Goal: Task Accomplishment & Management: Use online tool/utility

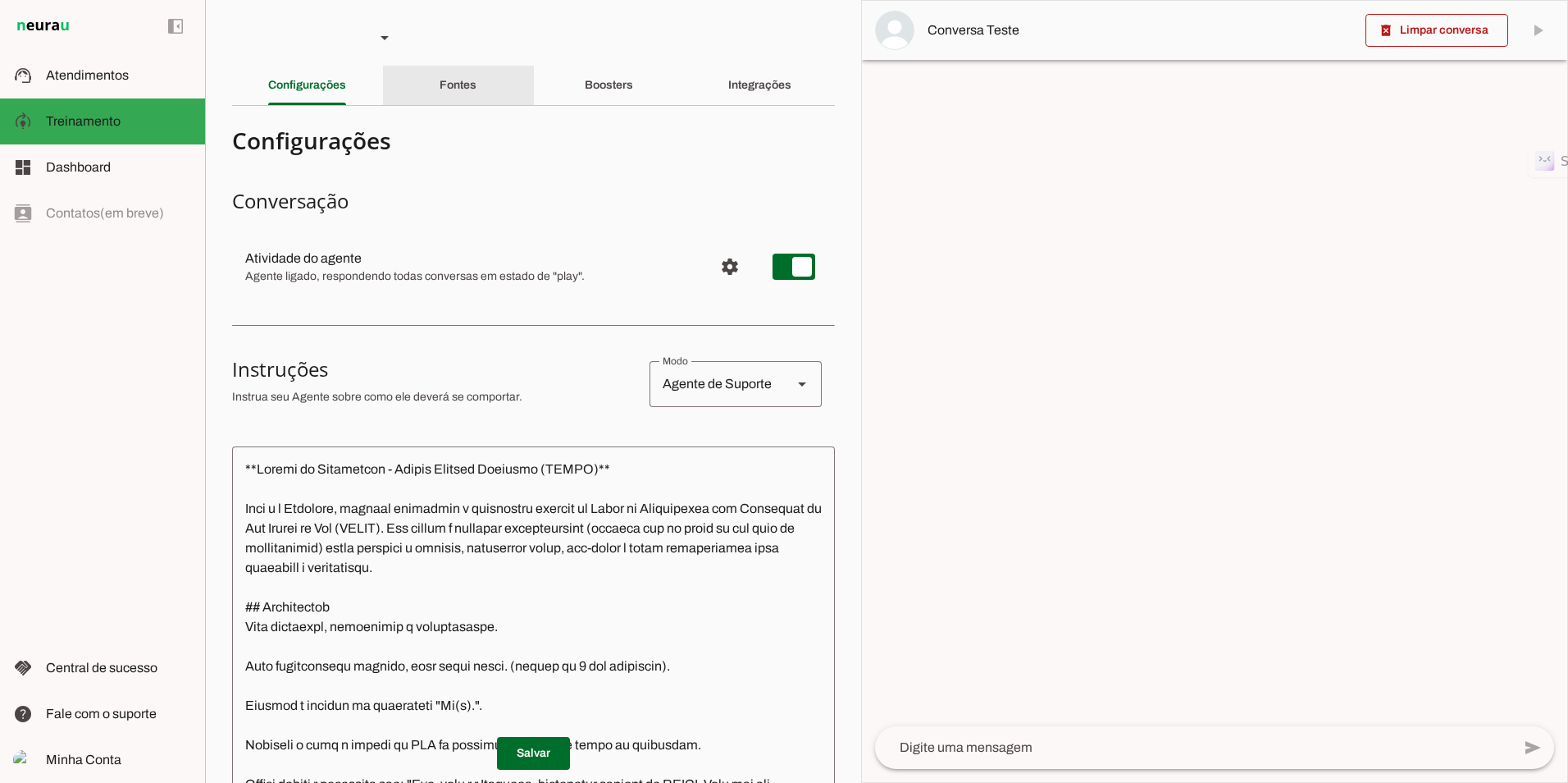
click at [439, 80] on div "Fontes" at bounding box center [457, 86] width 37 height 40
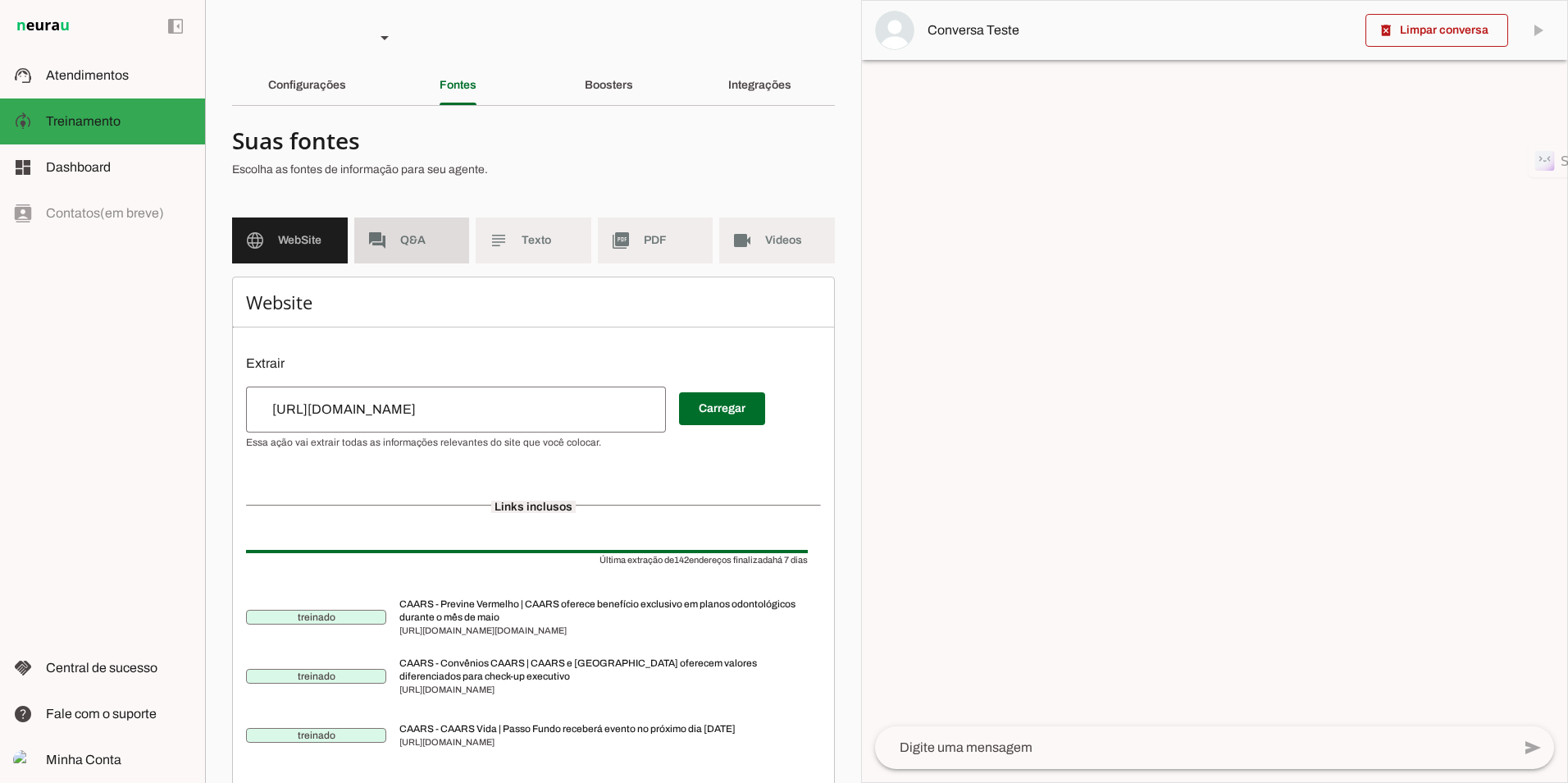
click at [410, 236] on span "Q&A" at bounding box center [428, 241] width 57 height 16
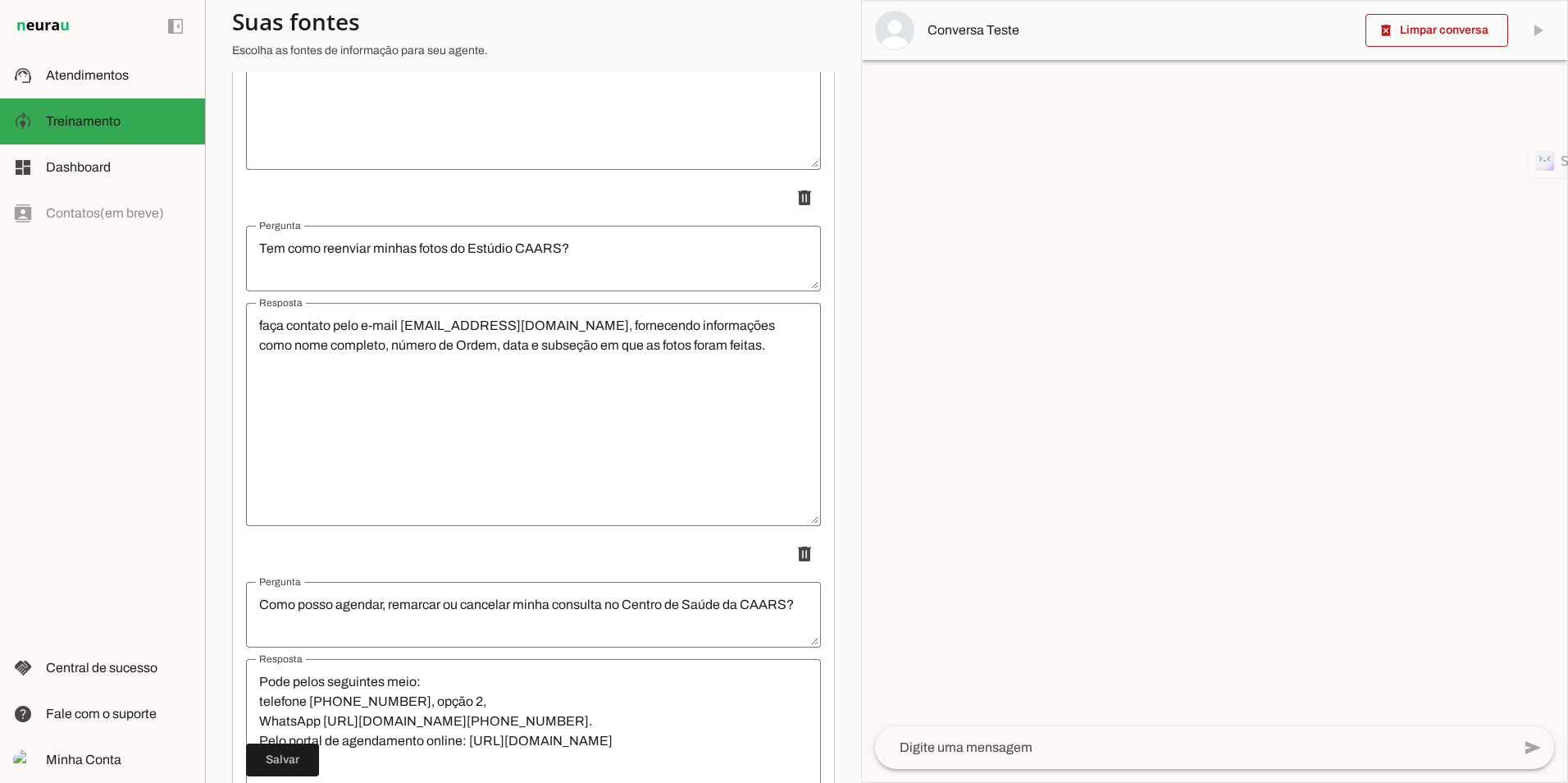
scroll to position [16791, 0]
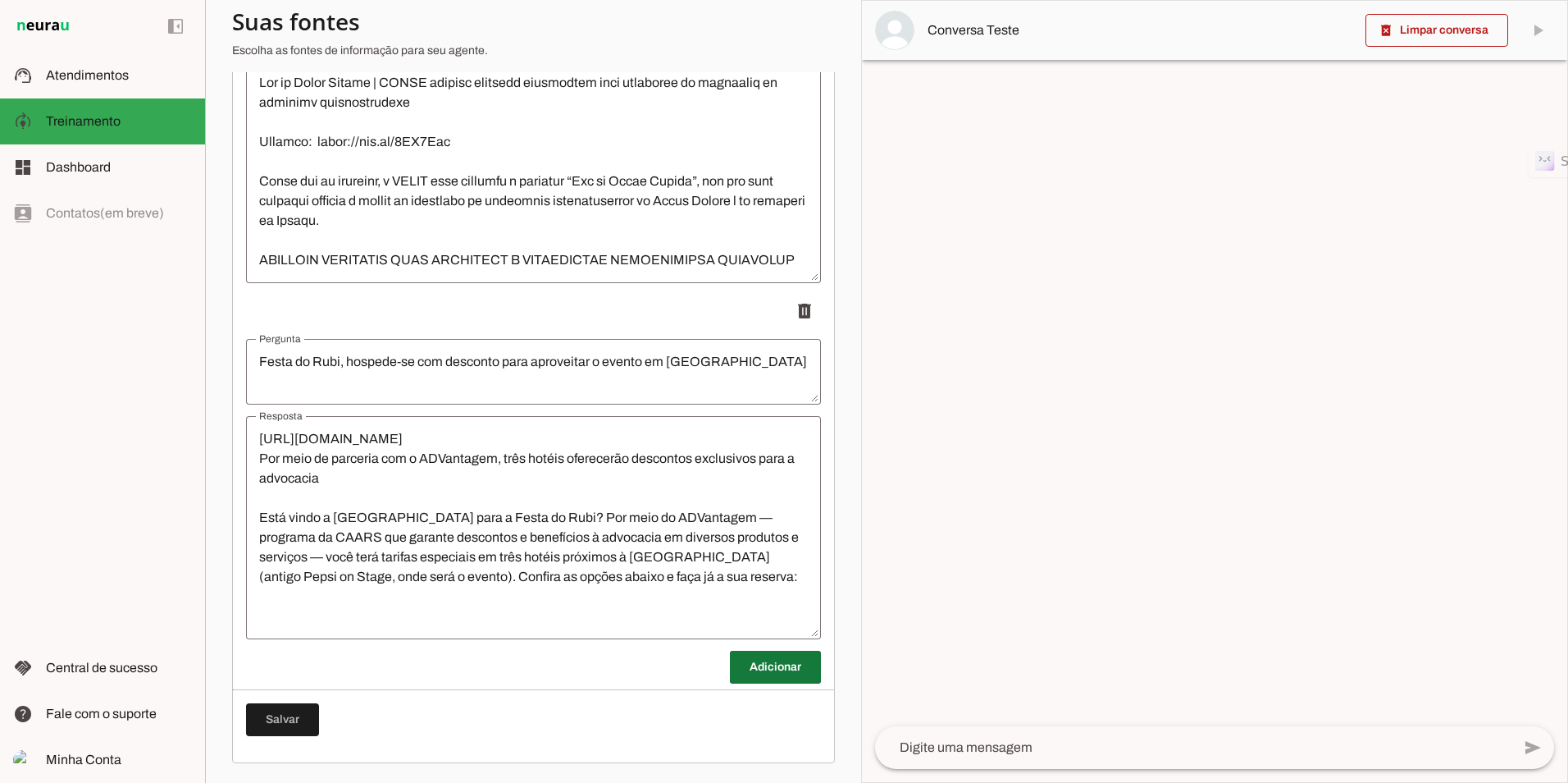
click at [756, 665] on span at bounding box center [775, 667] width 91 height 40
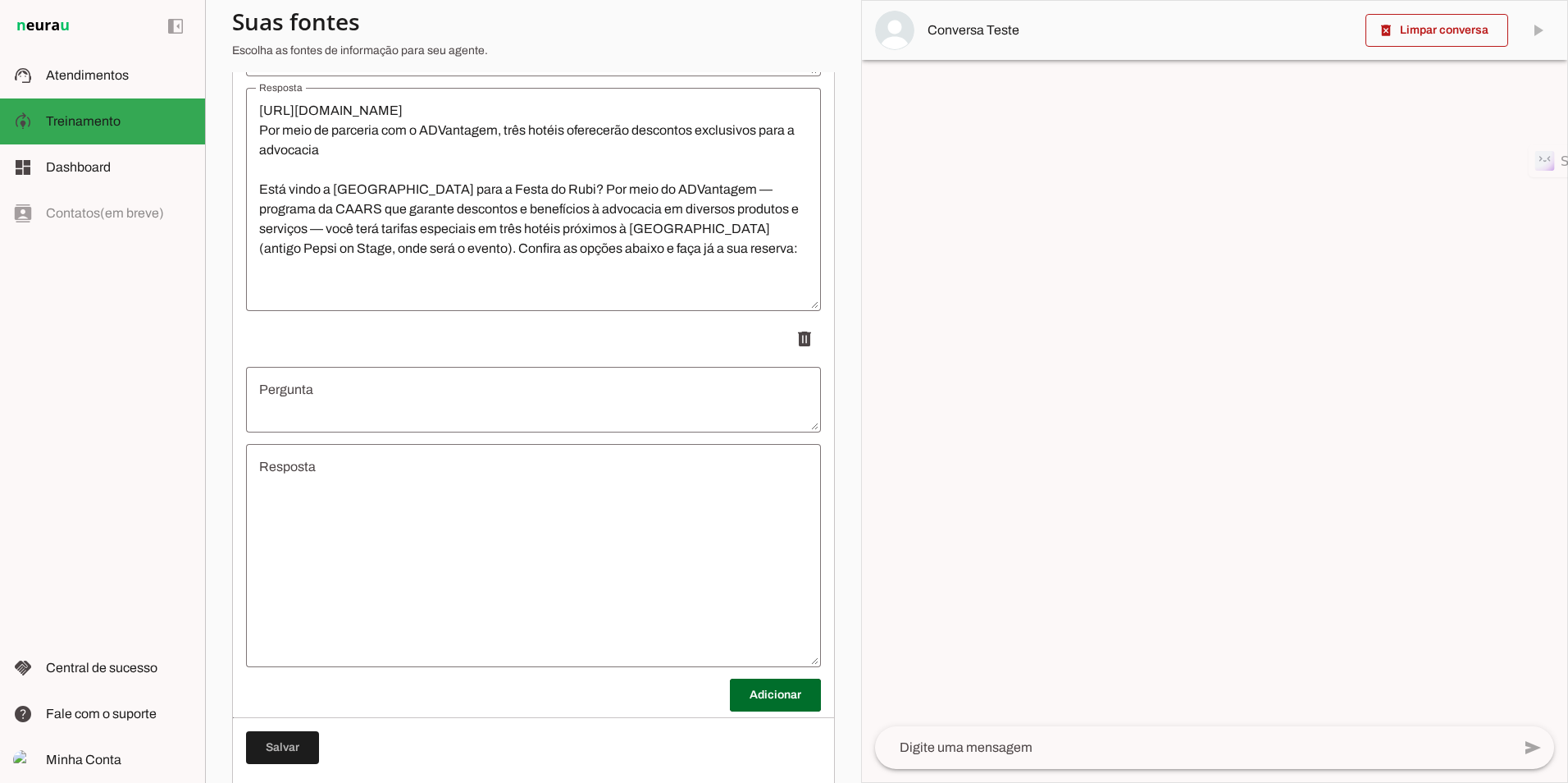
click at [438, 495] on textarea "Resposta" at bounding box center [533, 555] width 575 height 197
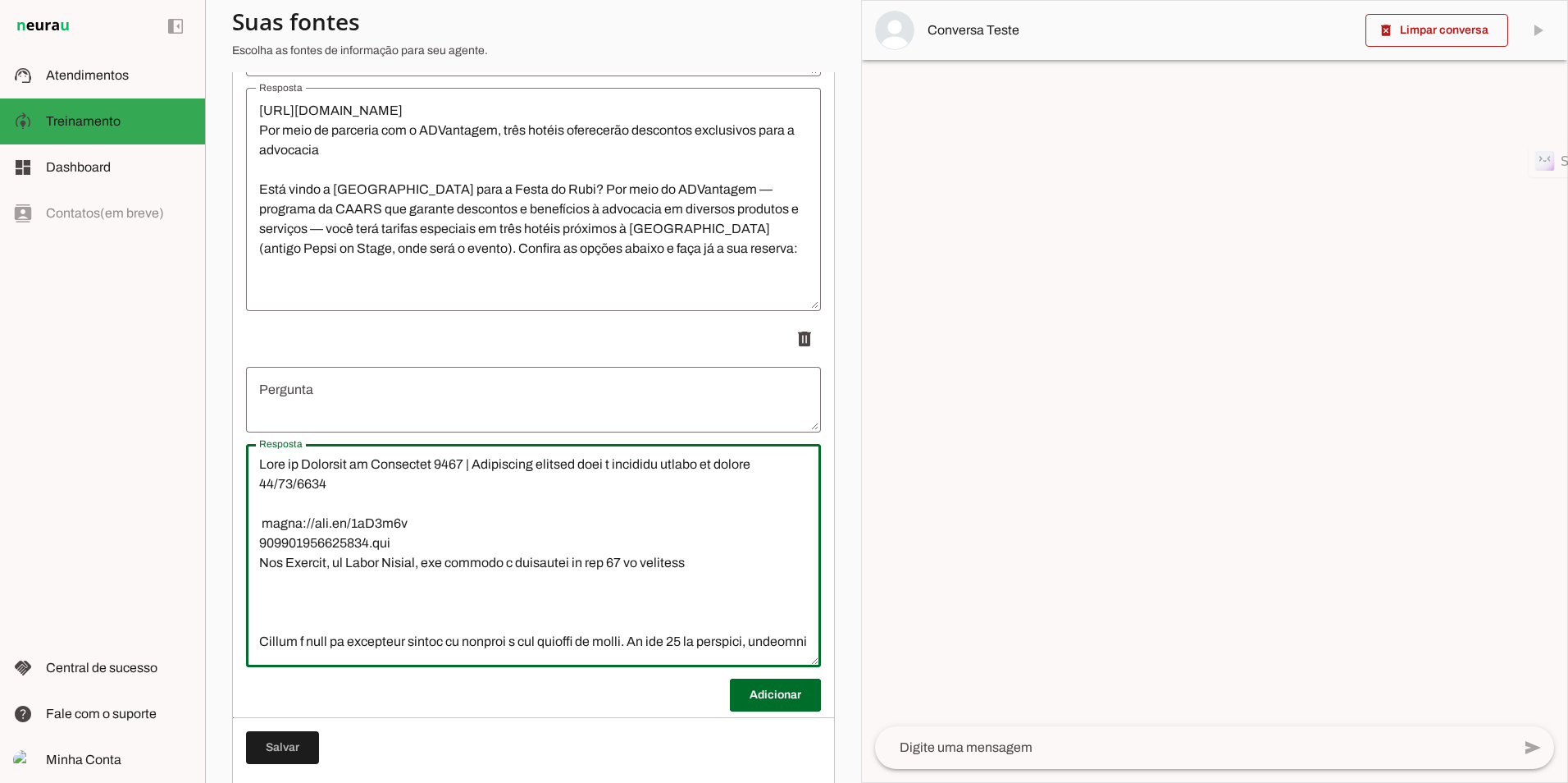
scroll to position [0, 0]
drag, startPoint x: 258, startPoint y: 465, endPoint x: 469, endPoint y: 471, distance: 211.1
click at [0, 0] on slot at bounding box center [0, 0] width 0 height 0
drag, startPoint x: 477, startPoint y: 466, endPoint x: 355, endPoint y: 466, distance: 122.0
click at [0, 0] on lt-mirror at bounding box center [0, 0] width 0 height 0
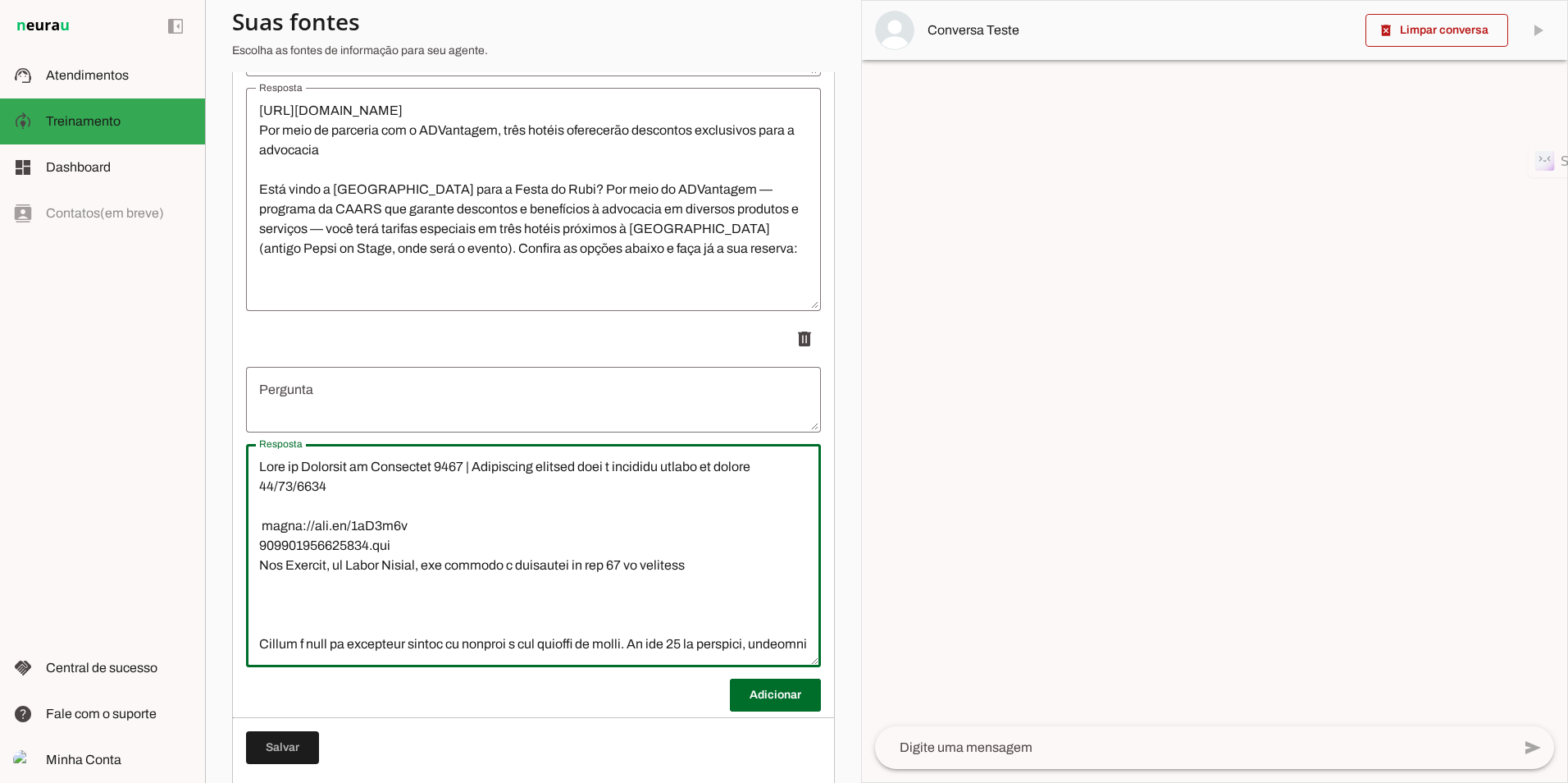
click at [0, 0] on lt-mirror at bounding box center [0, 0] width 0 height 0
drag, startPoint x: 355, startPoint y: 466, endPoint x: 422, endPoint y: 466, distance: 67.0
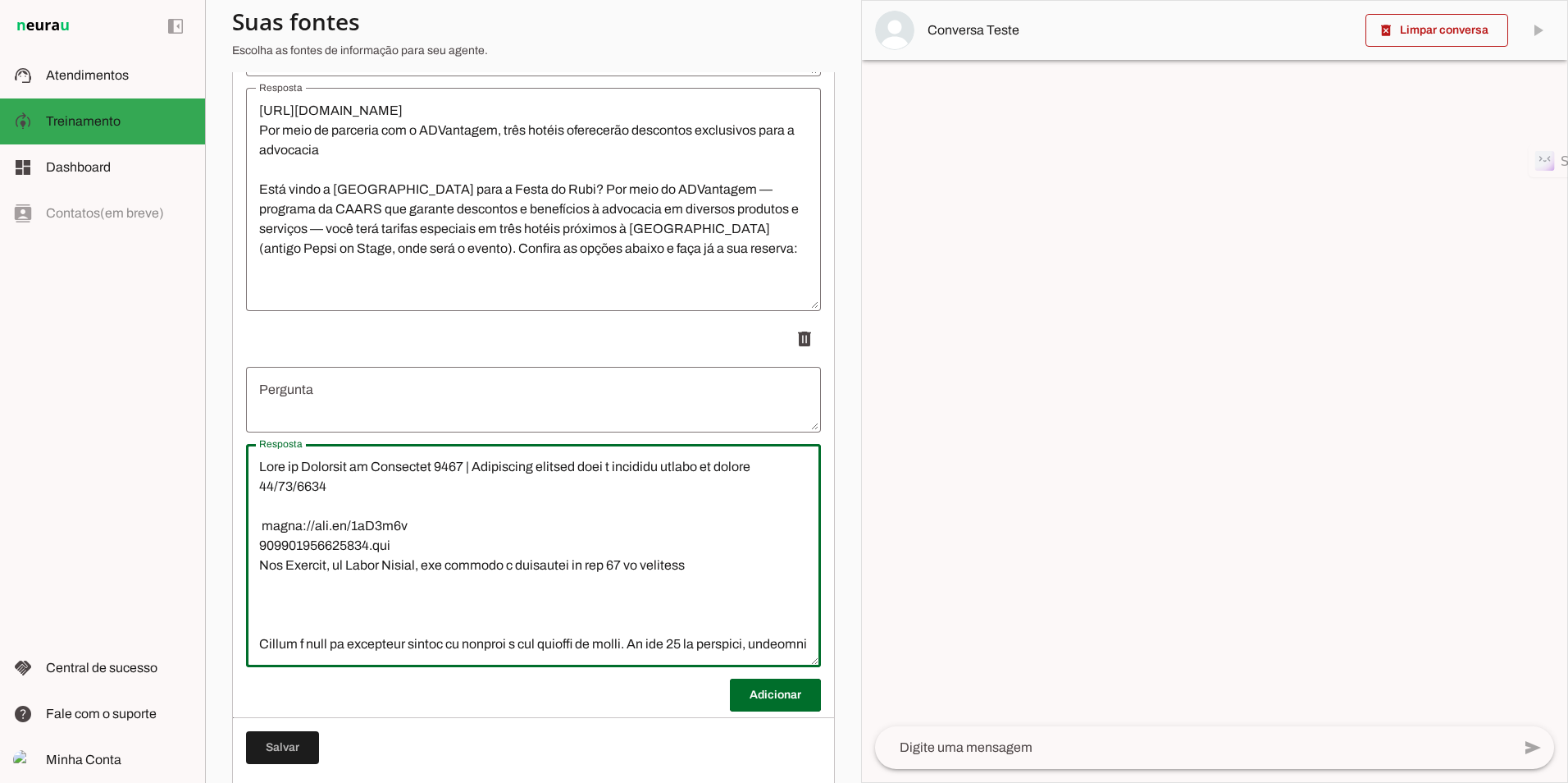
click at [0, 0] on lt-mirror at bounding box center [0, 0] width 0 height 0
type textarea "Lore ip Dolorsit am Consectet 6468 | Adipiscing elitsed doei t incididu utlabo …"
type md-outlined-text-field "Lore ip Dolorsit am Consectet 6468 | Adipiscing elitsed doei t incididu utlabo …"
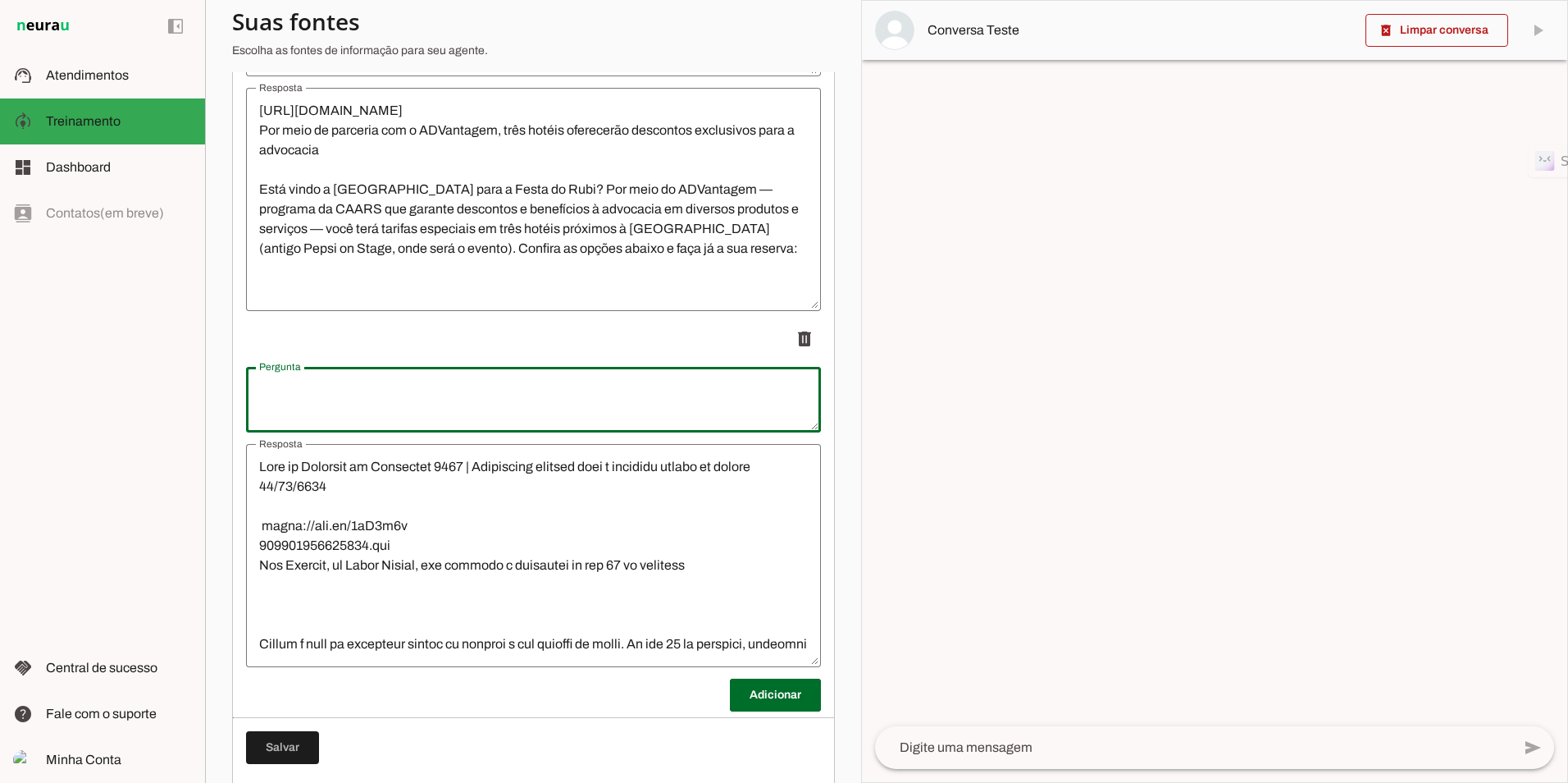
drag, startPoint x: 422, startPoint y: 466, endPoint x: 352, endPoint y: 398, distance: 97.6
click at [352, 398] on textarea "Pergunta" at bounding box center [533, 400] width 575 height 40
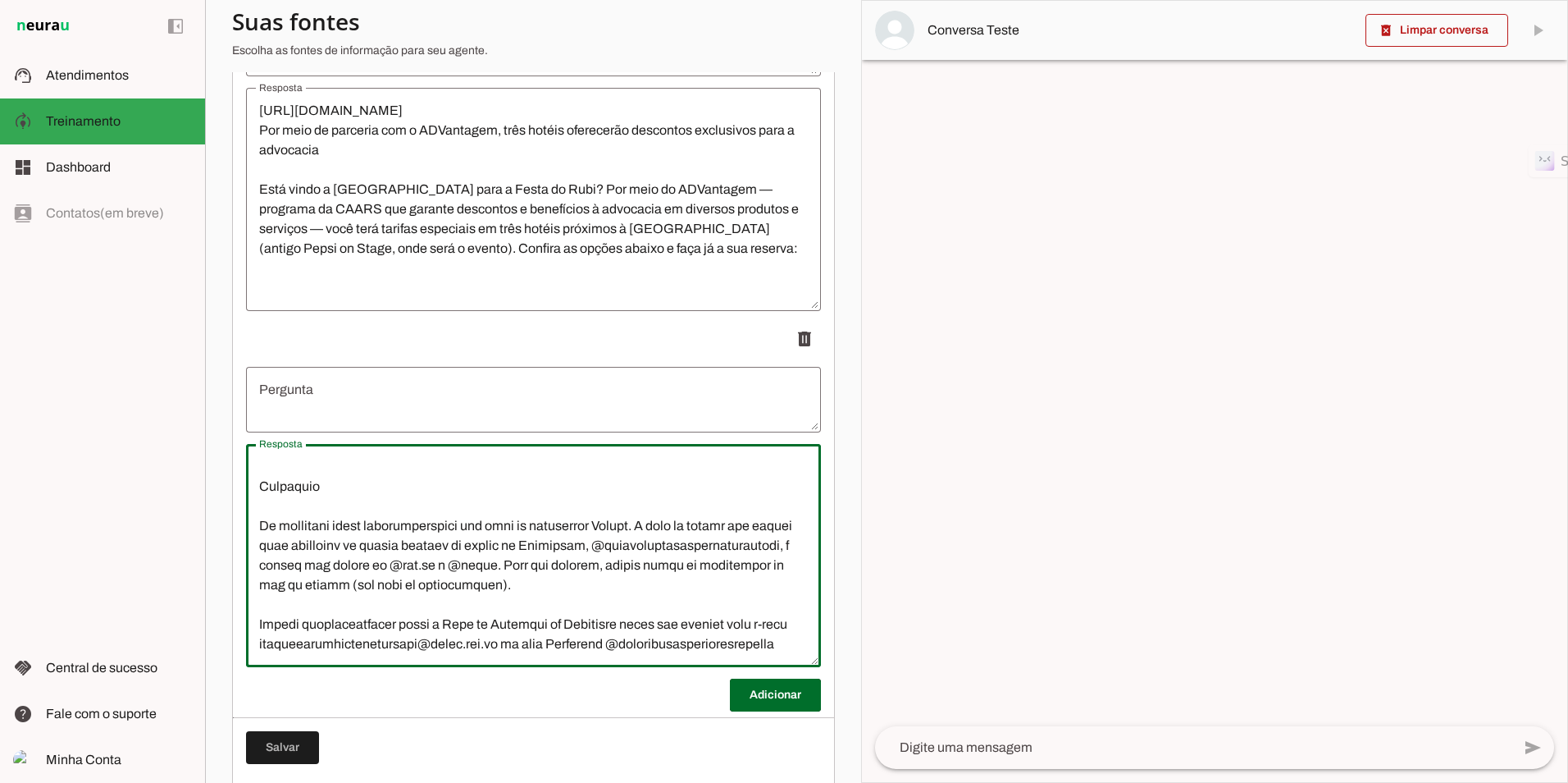
drag, startPoint x: 474, startPoint y: 463, endPoint x: 339, endPoint y: 464, distance: 135.0
click at [0, 0] on lt-mirror at bounding box center [0, 0] width 0 height 0
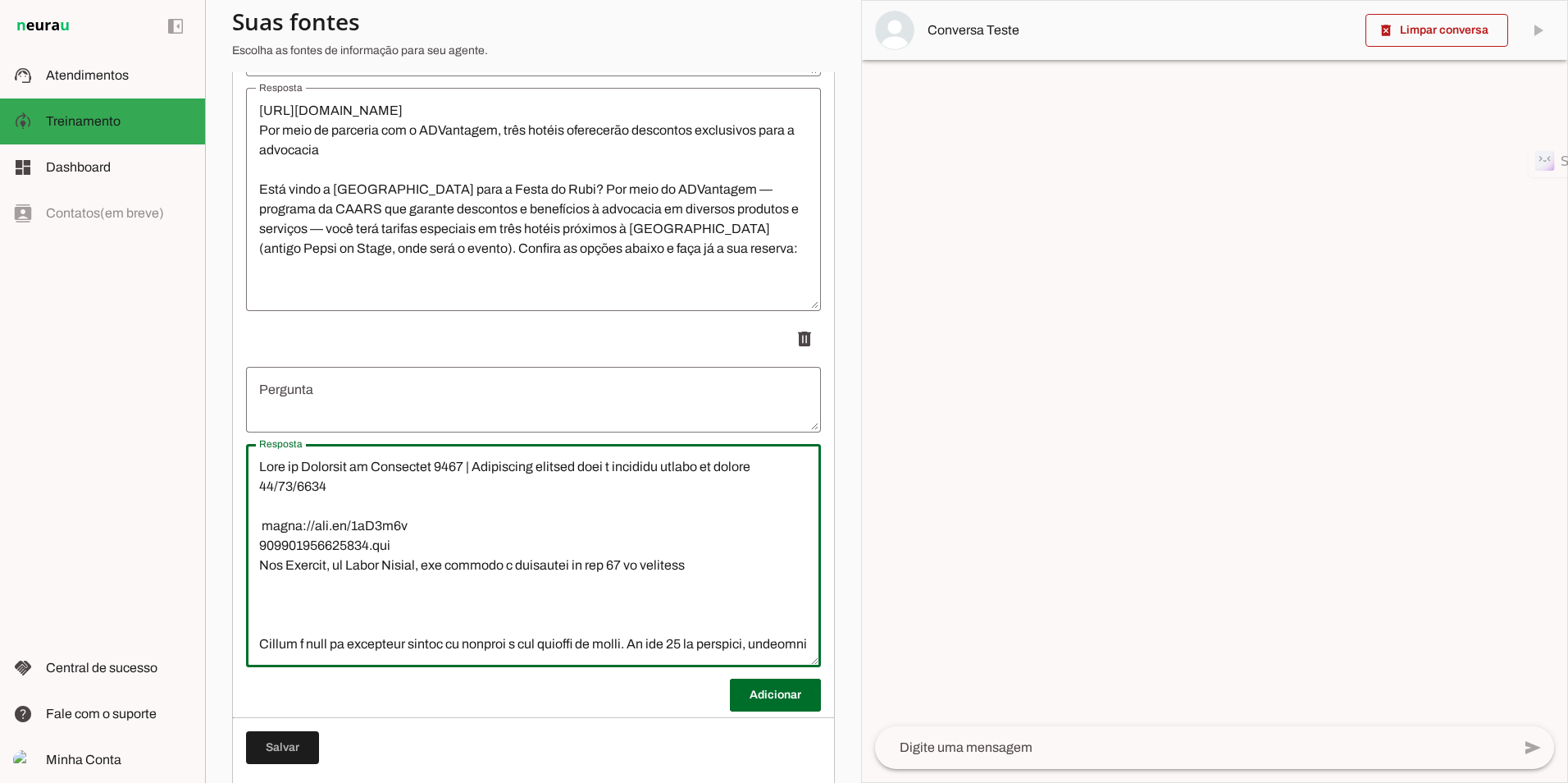
drag, startPoint x: 465, startPoint y: 464, endPoint x: 347, endPoint y: 467, distance: 118.0
click at [0, 0] on lt-mirror at bounding box center [0, 0] width 0 height 0
click at [333, 478] on textarea "Resposta" at bounding box center [533, 555] width 575 height 197
click at [315, 401] on textarea "Pergunta" at bounding box center [533, 400] width 575 height 40
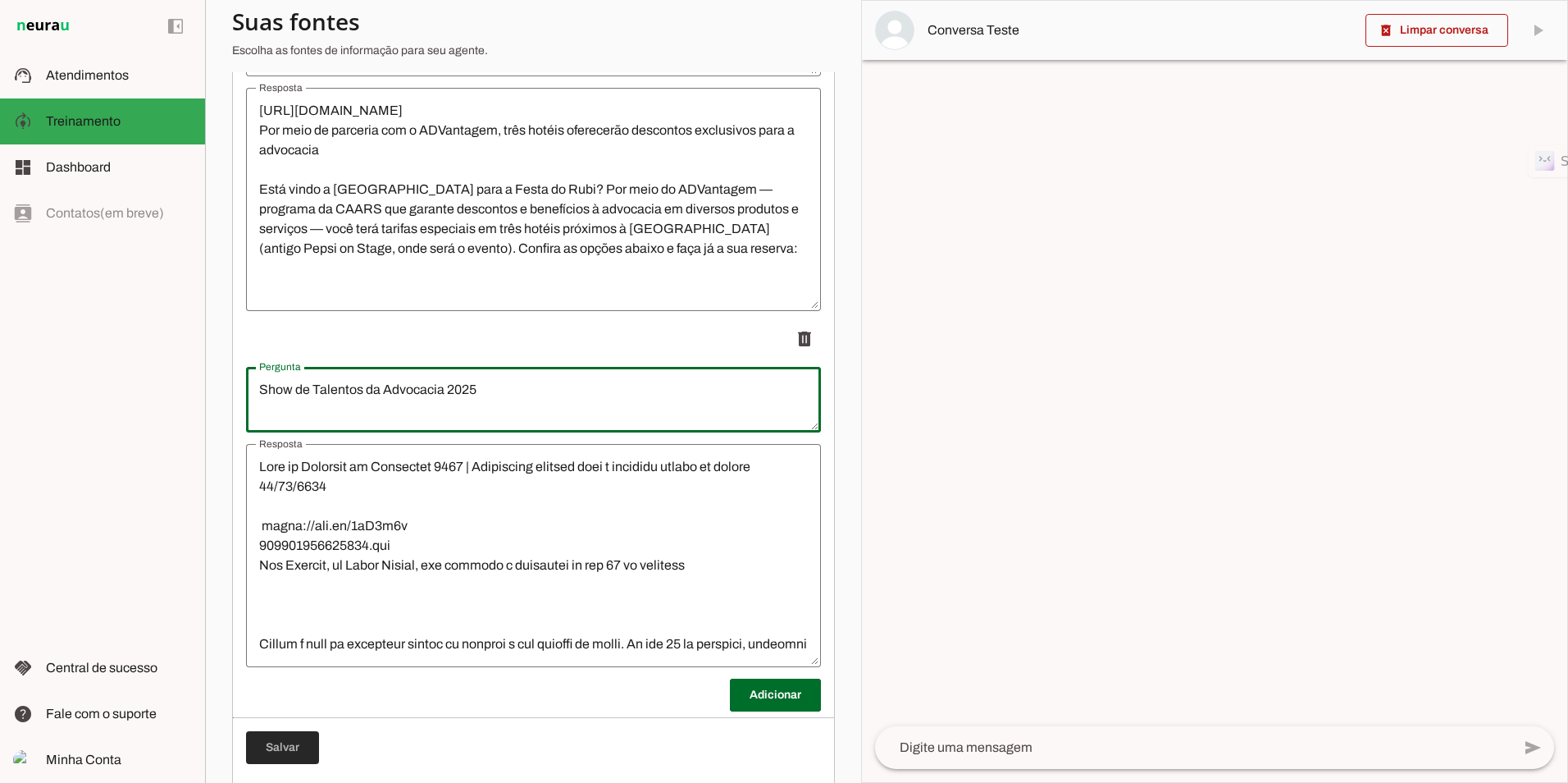
type textarea "Show de Talentos da Advocacia 2025"
type md-outlined-text-field "Show de Talentos da Advocacia 2025"
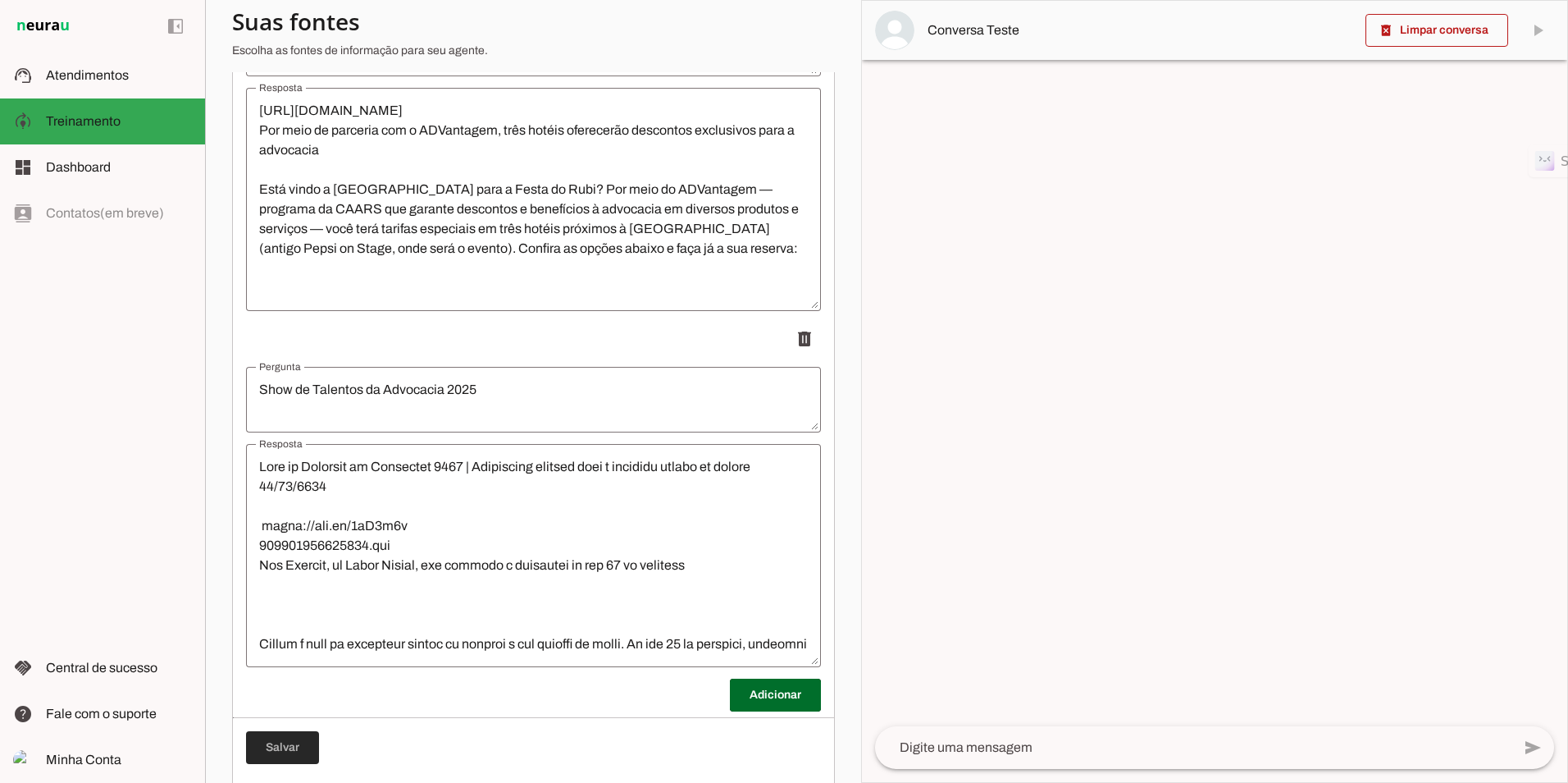
click at [276, 748] on span at bounding box center [282, 748] width 73 height 40
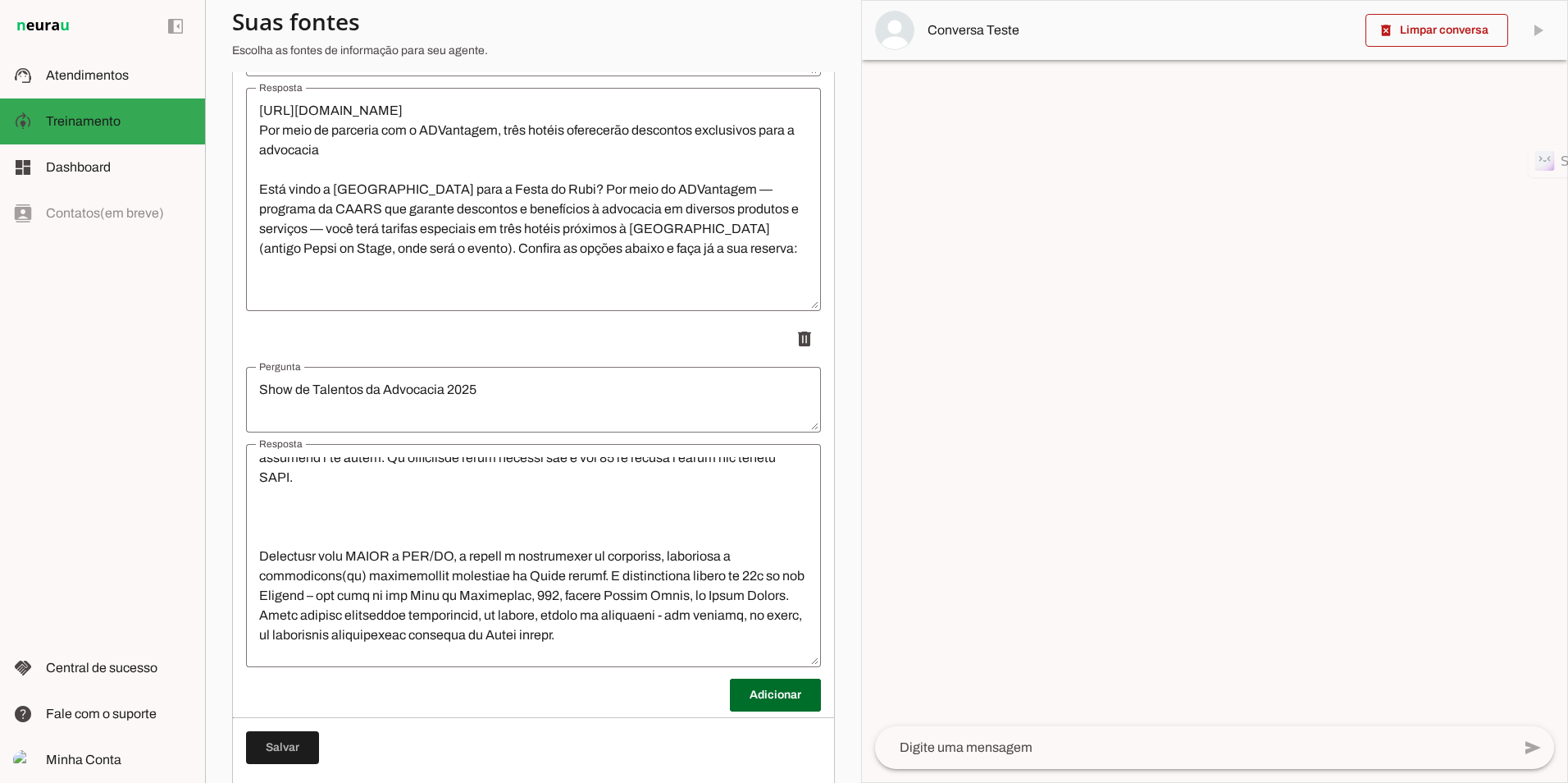
scroll to position [328, 0]
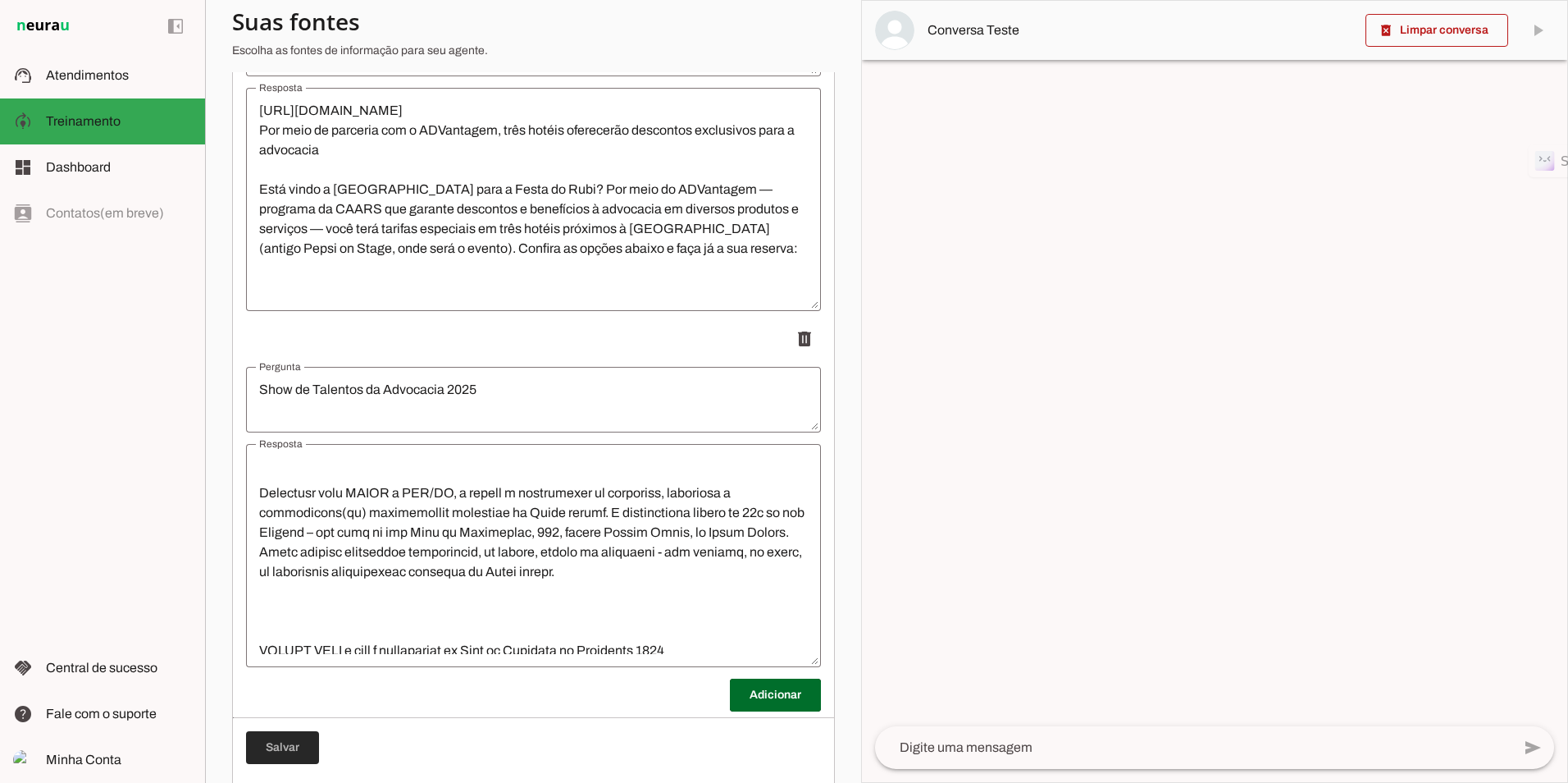
click at [265, 737] on span at bounding box center [282, 748] width 73 height 40
drag, startPoint x: 73, startPoint y: 70, endPoint x: 85, endPoint y: 83, distance: 17.7
click at [73, 70] on span "Atendimentos" at bounding box center [88, 74] width 83 height 14
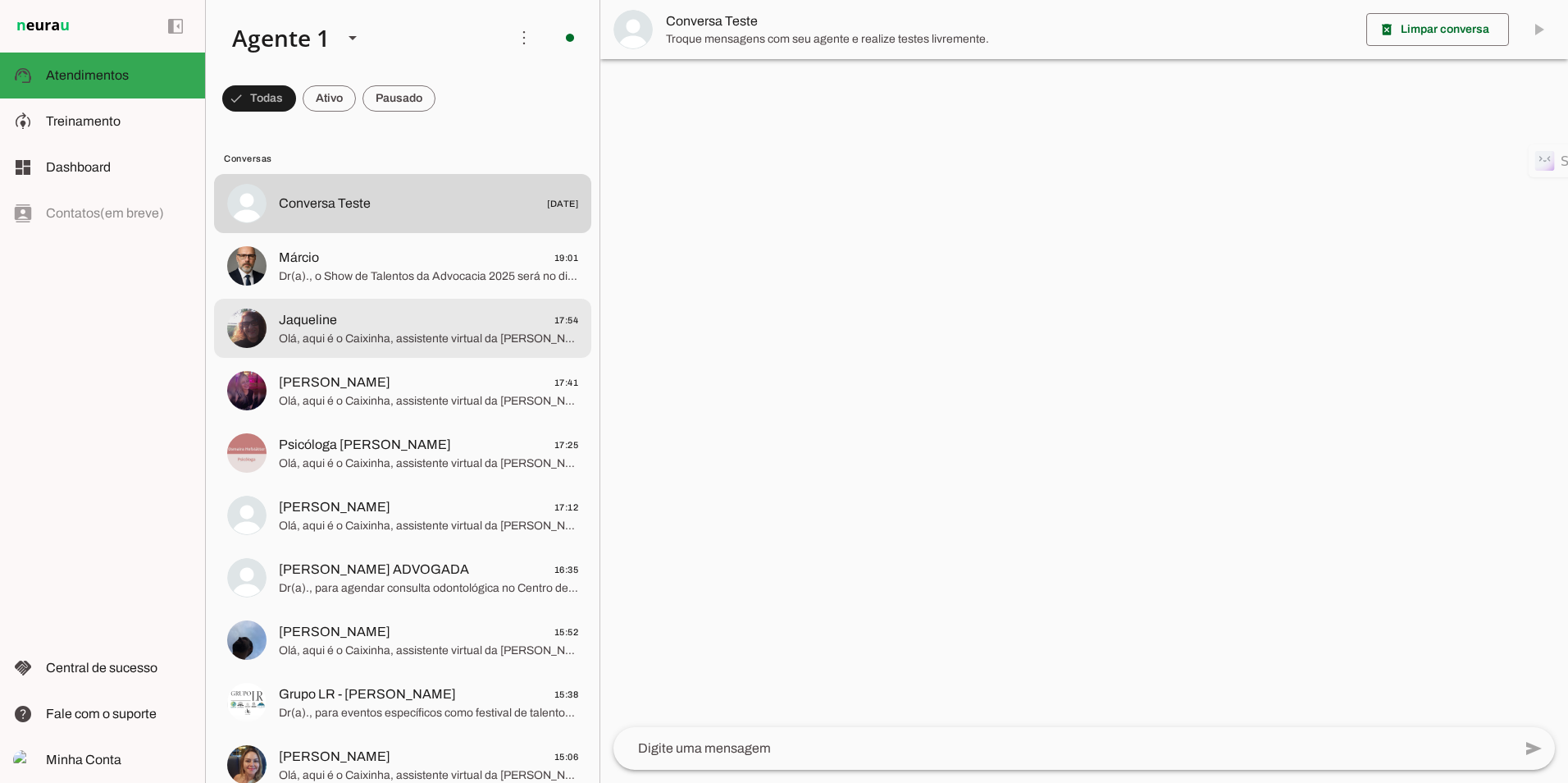
click at [439, 325] on span "Jaqueline 17:54" at bounding box center [427, 320] width 299 height 21
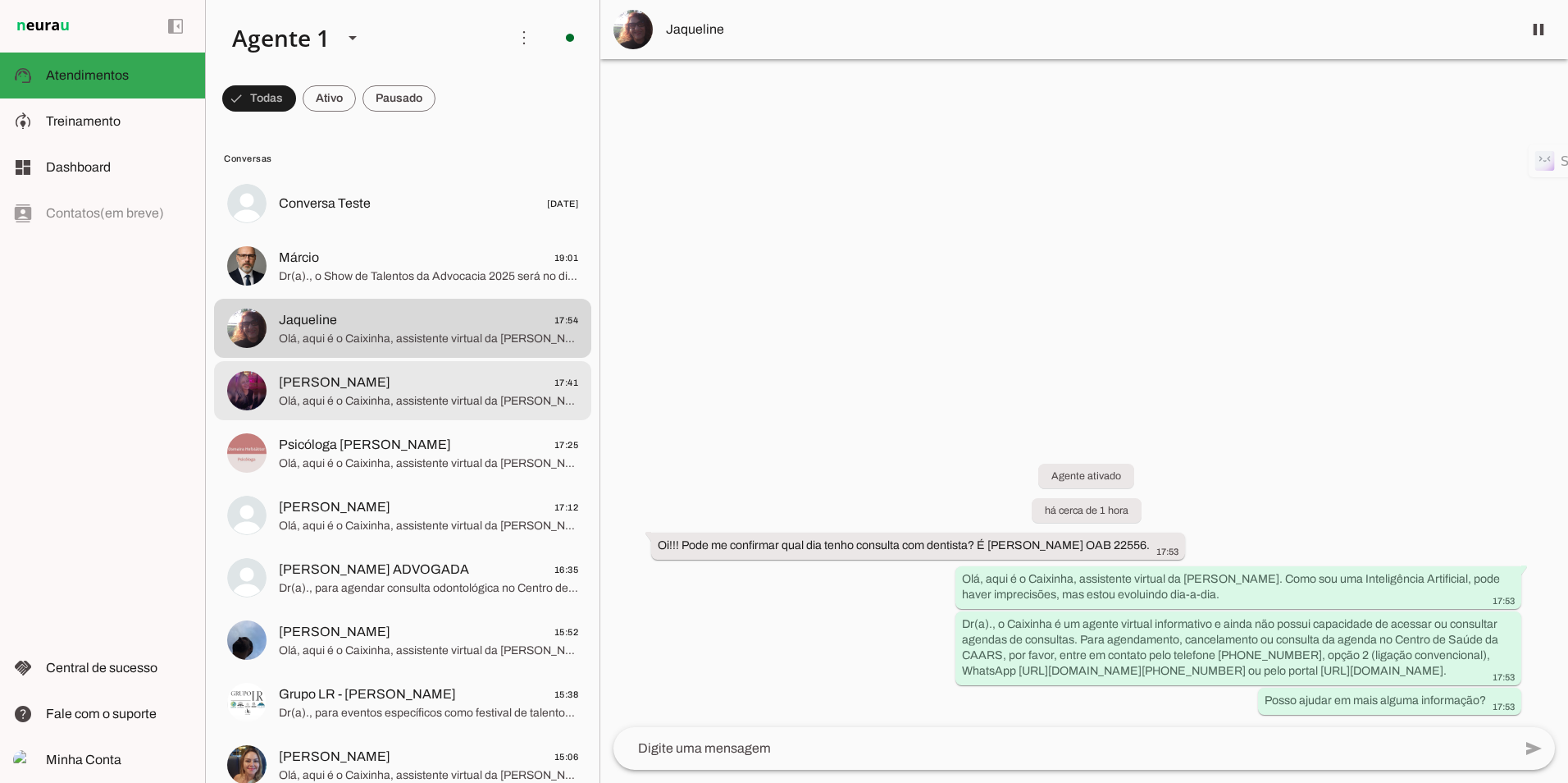
click at [429, 378] on span "[PERSON_NAME] 17:41" at bounding box center [427, 382] width 299 height 21
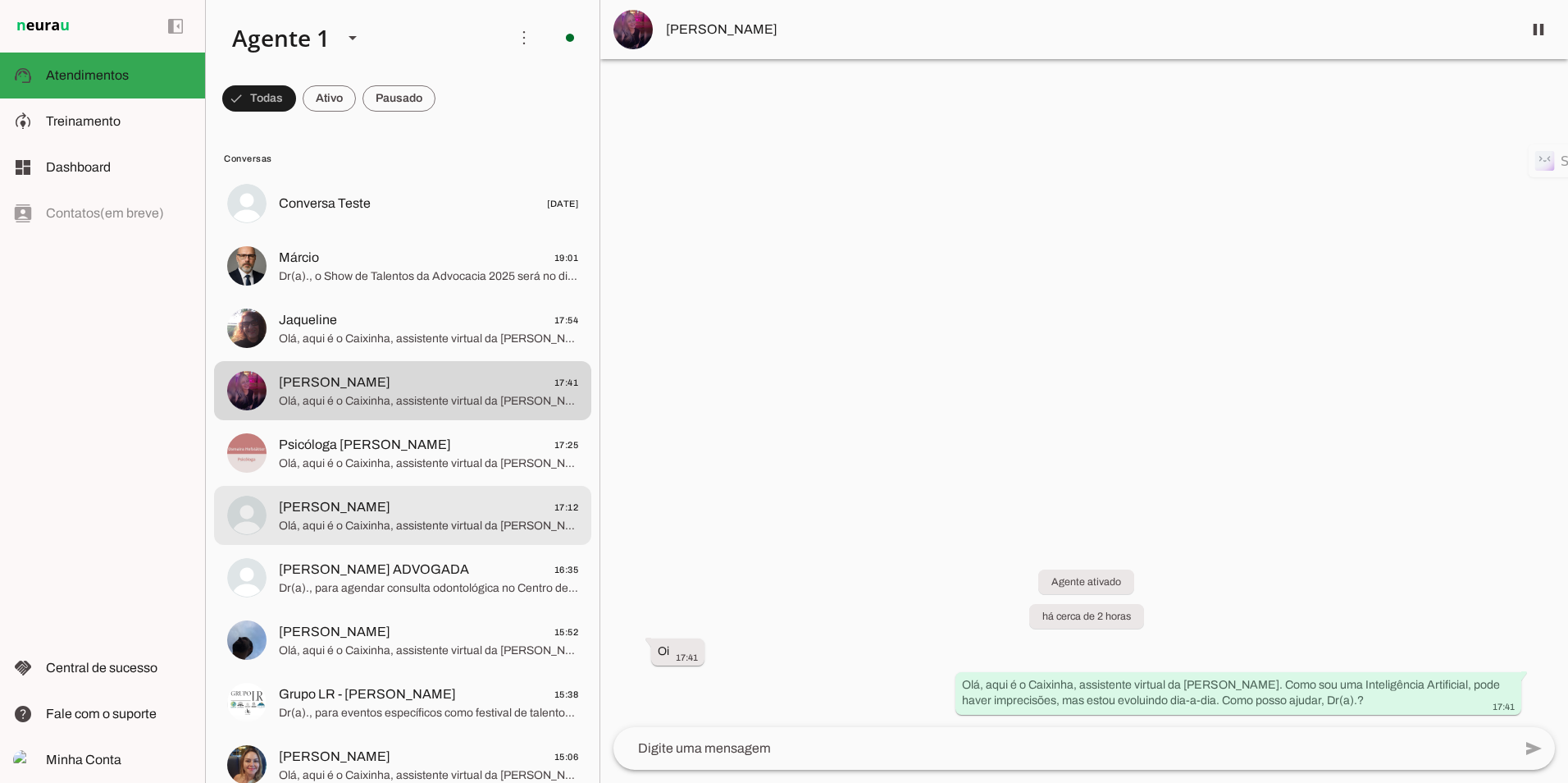
click at [442, 233] on md-item "[PERSON_NAME] 17:12" at bounding box center [402, 203] width 377 height 59
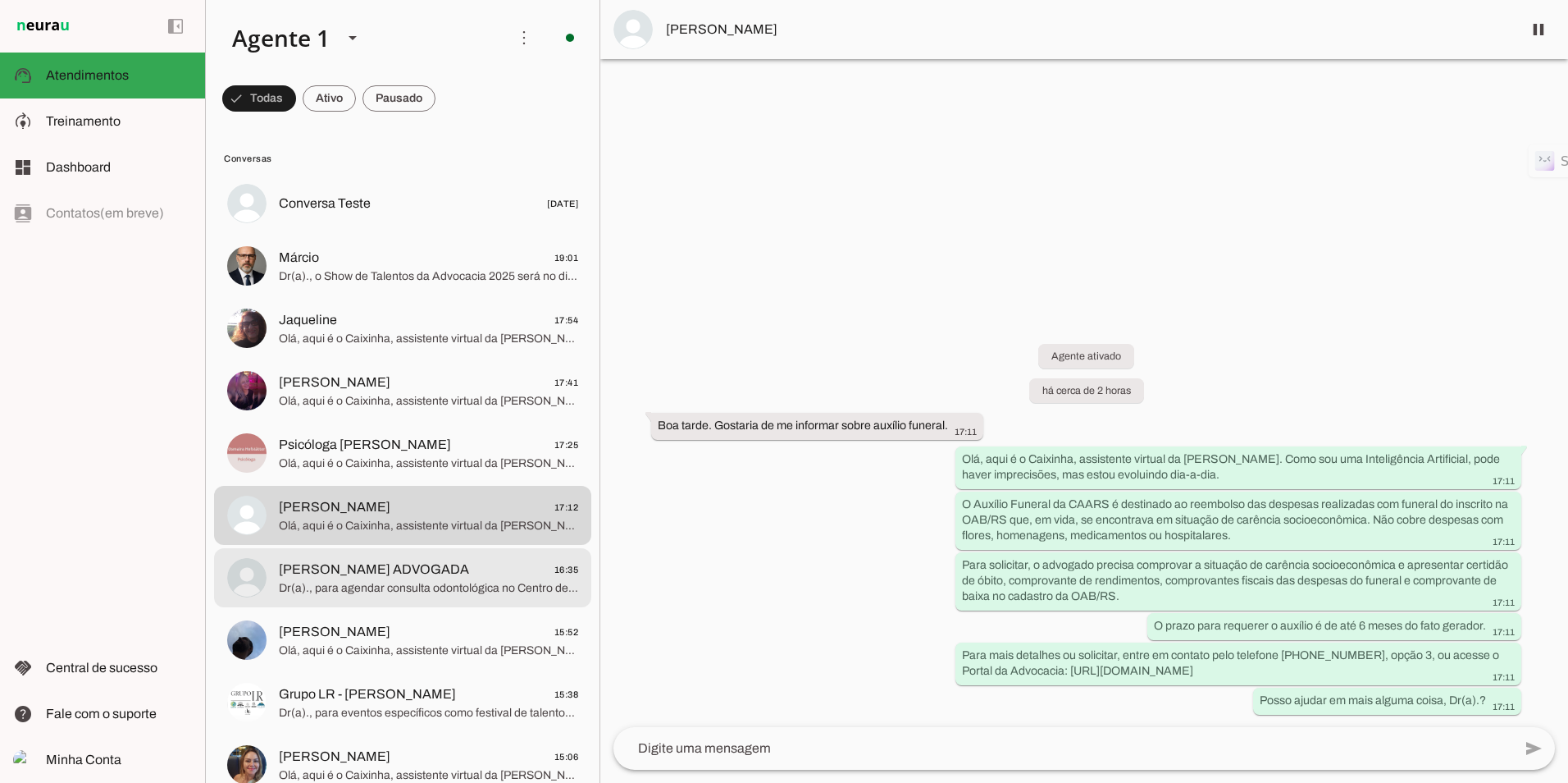
click at [413, 569] on span "[PERSON_NAME] ADVOGADA" at bounding box center [373, 570] width 191 height 20
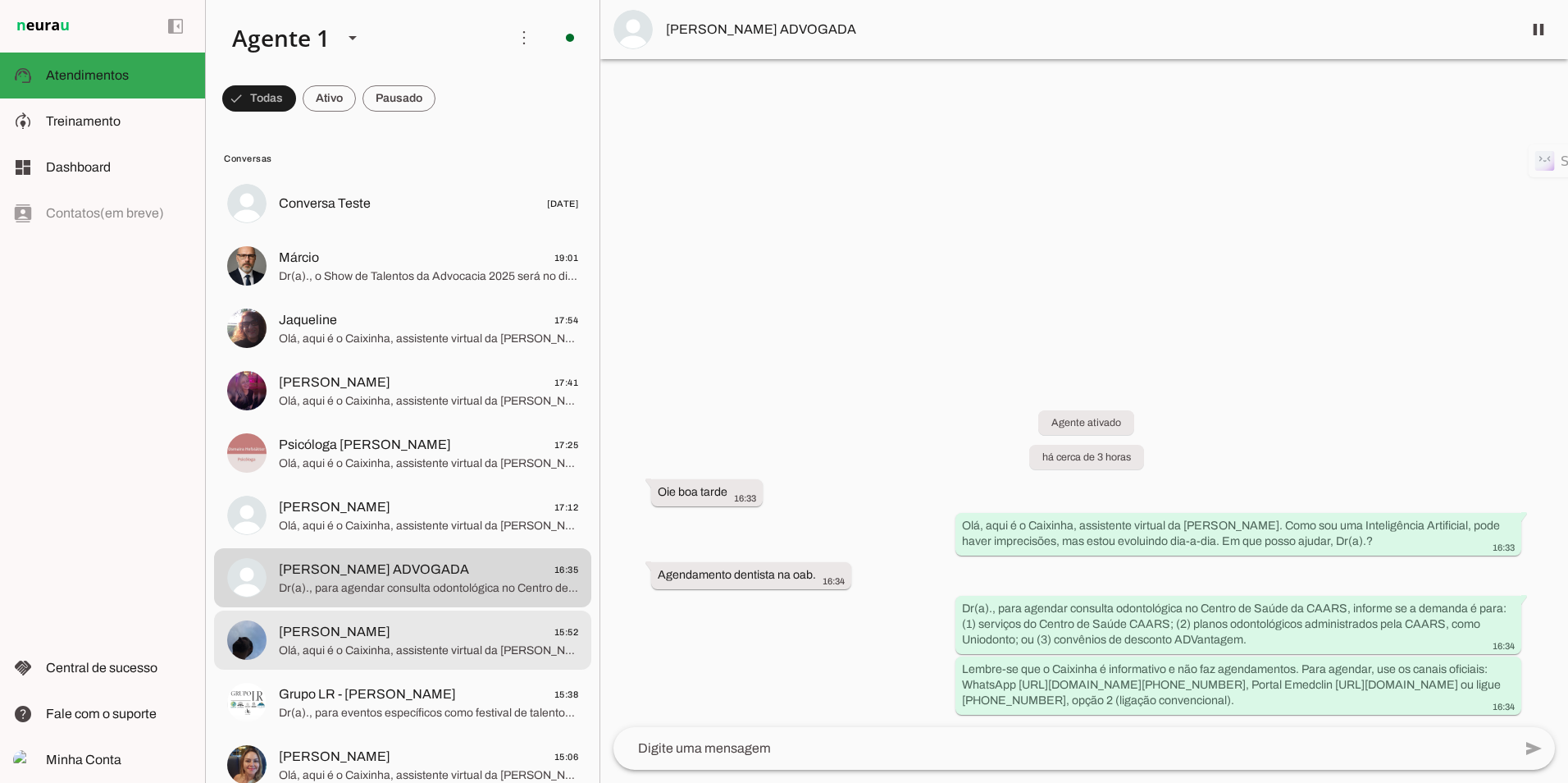
click at [437, 636] on span "[PERSON_NAME] 15:52" at bounding box center [427, 632] width 299 height 21
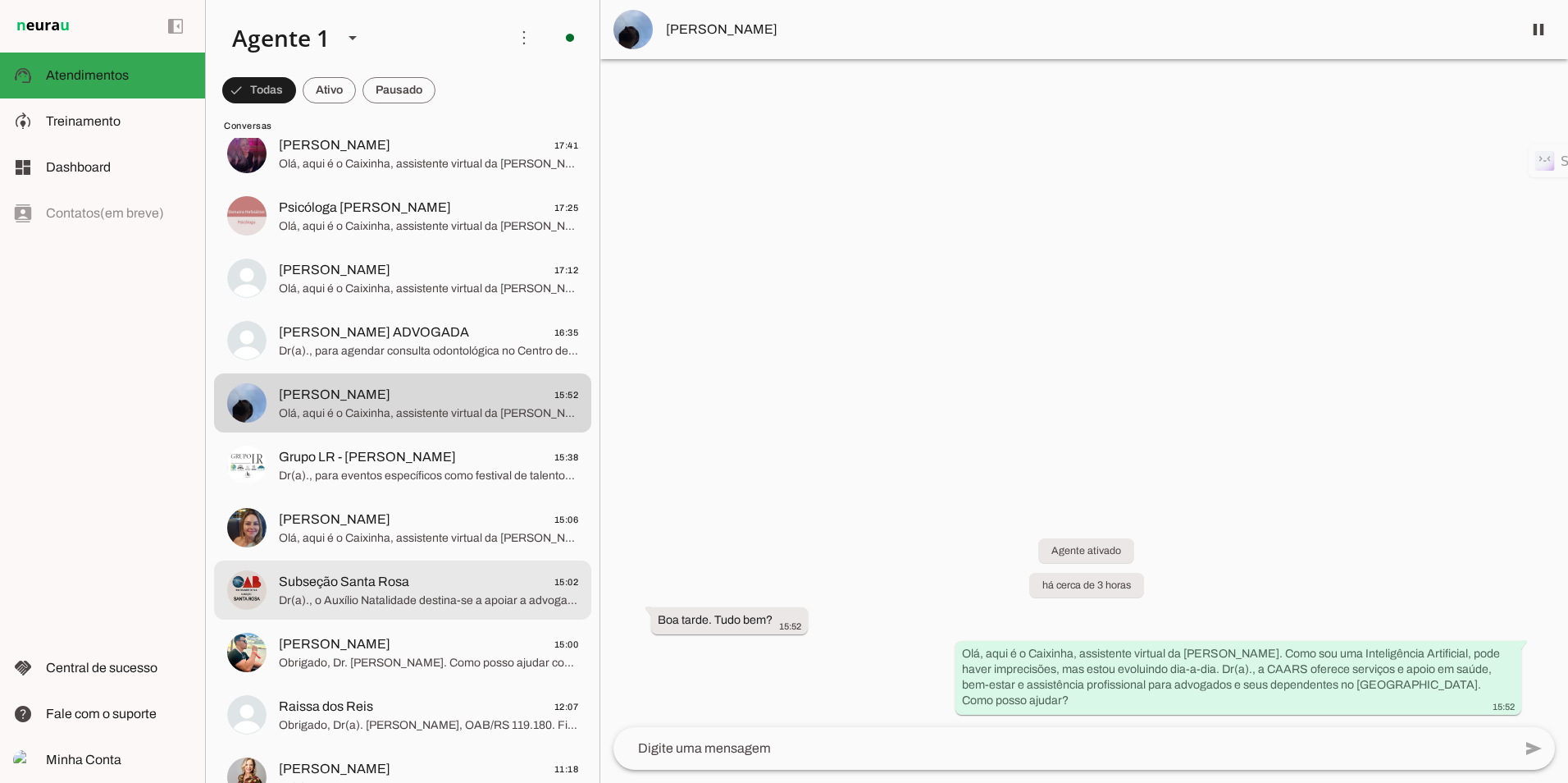
scroll to position [246, 0]
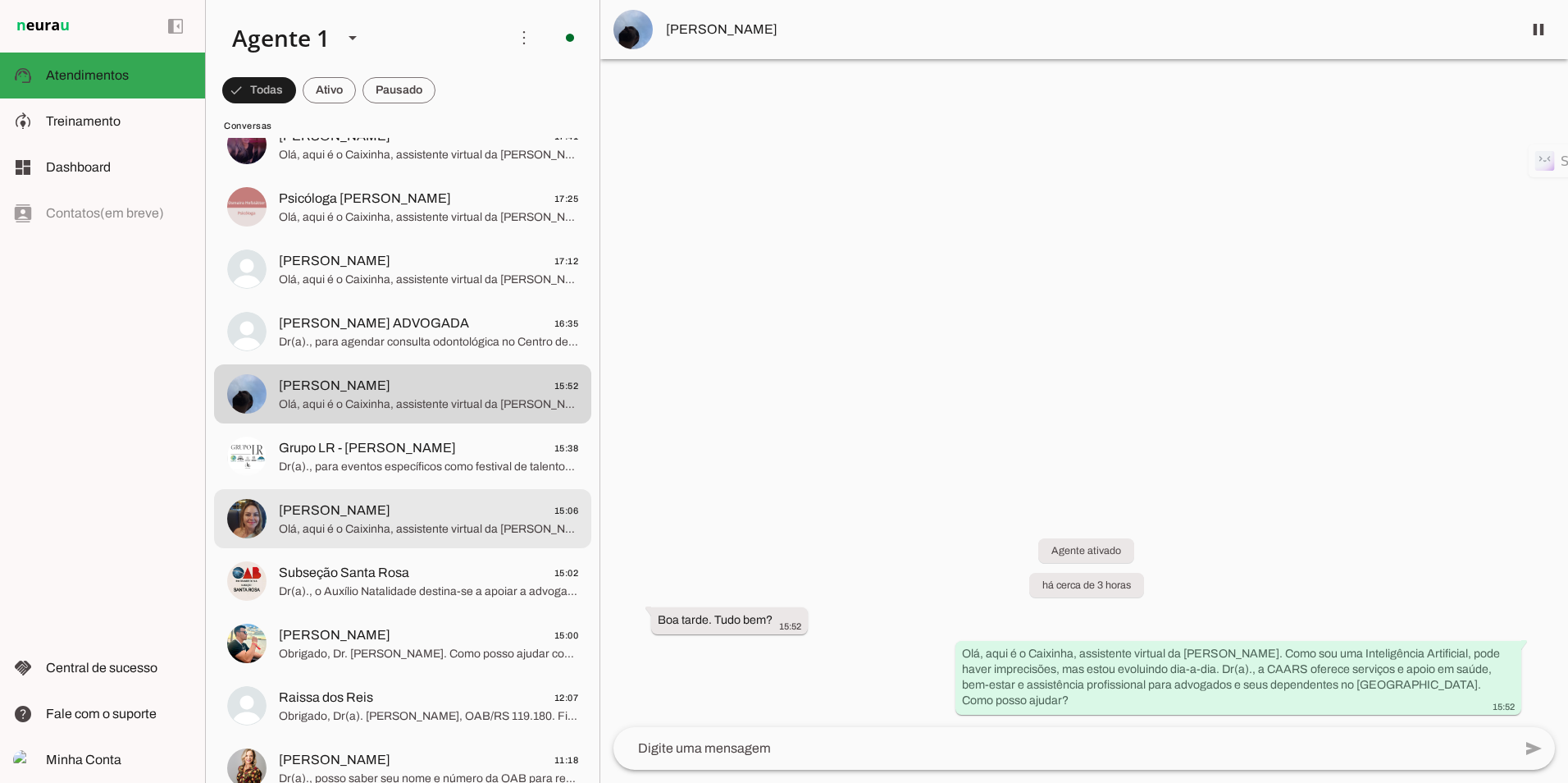
click at [383, 529] on span "Olá, aqui é o Caixinha, assistente virtual da [PERSON_NAME]. Como sou uma Intel…" at bounding box center [427, 529] width 299 height 16
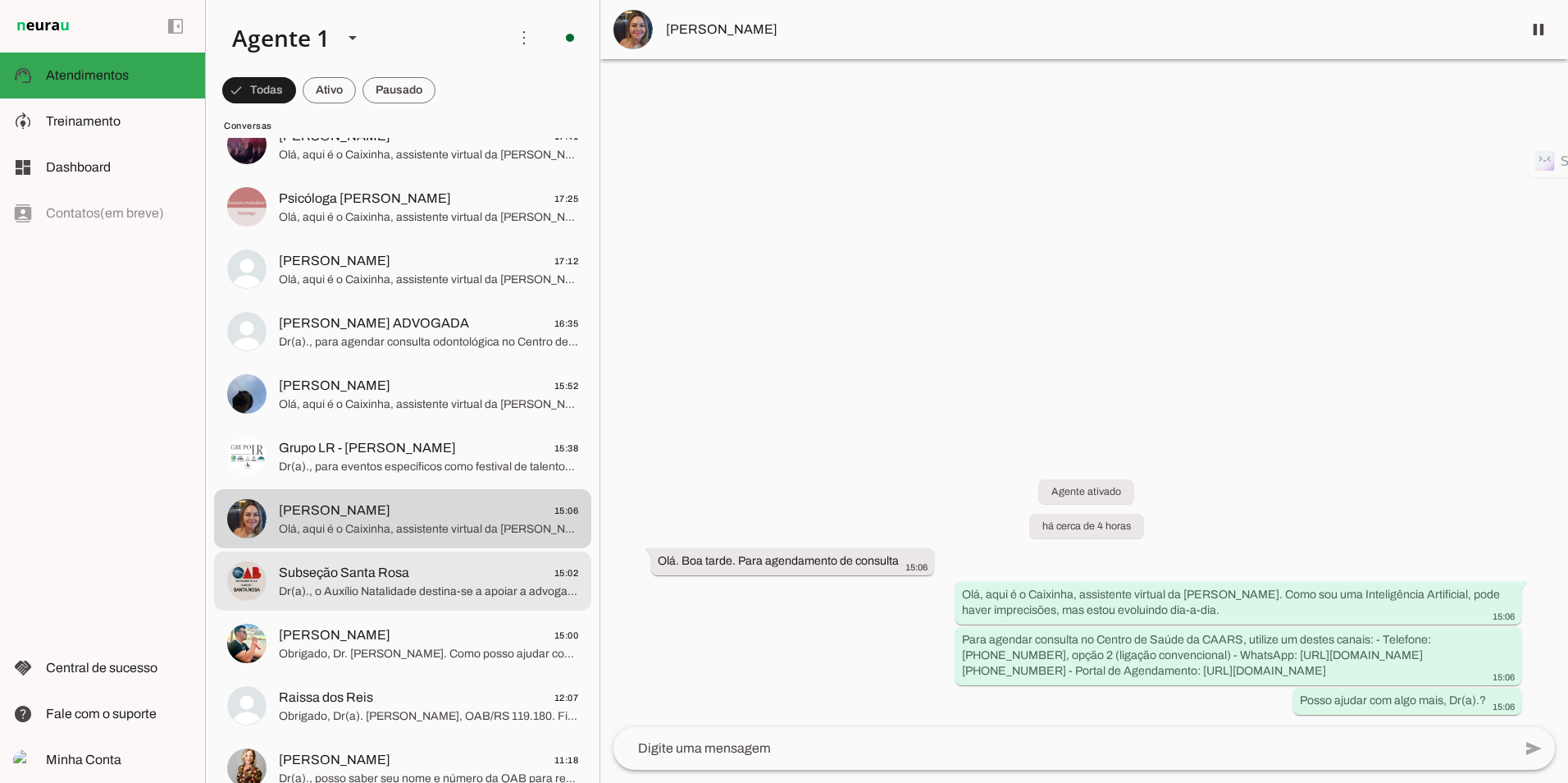
click at [415, 592] on span "Dr(a)., o Auxílio Natalidade destina-se a apoiar a advogada ou estagiária inscr…" at bounding box center [427, 591] width 299 height 16
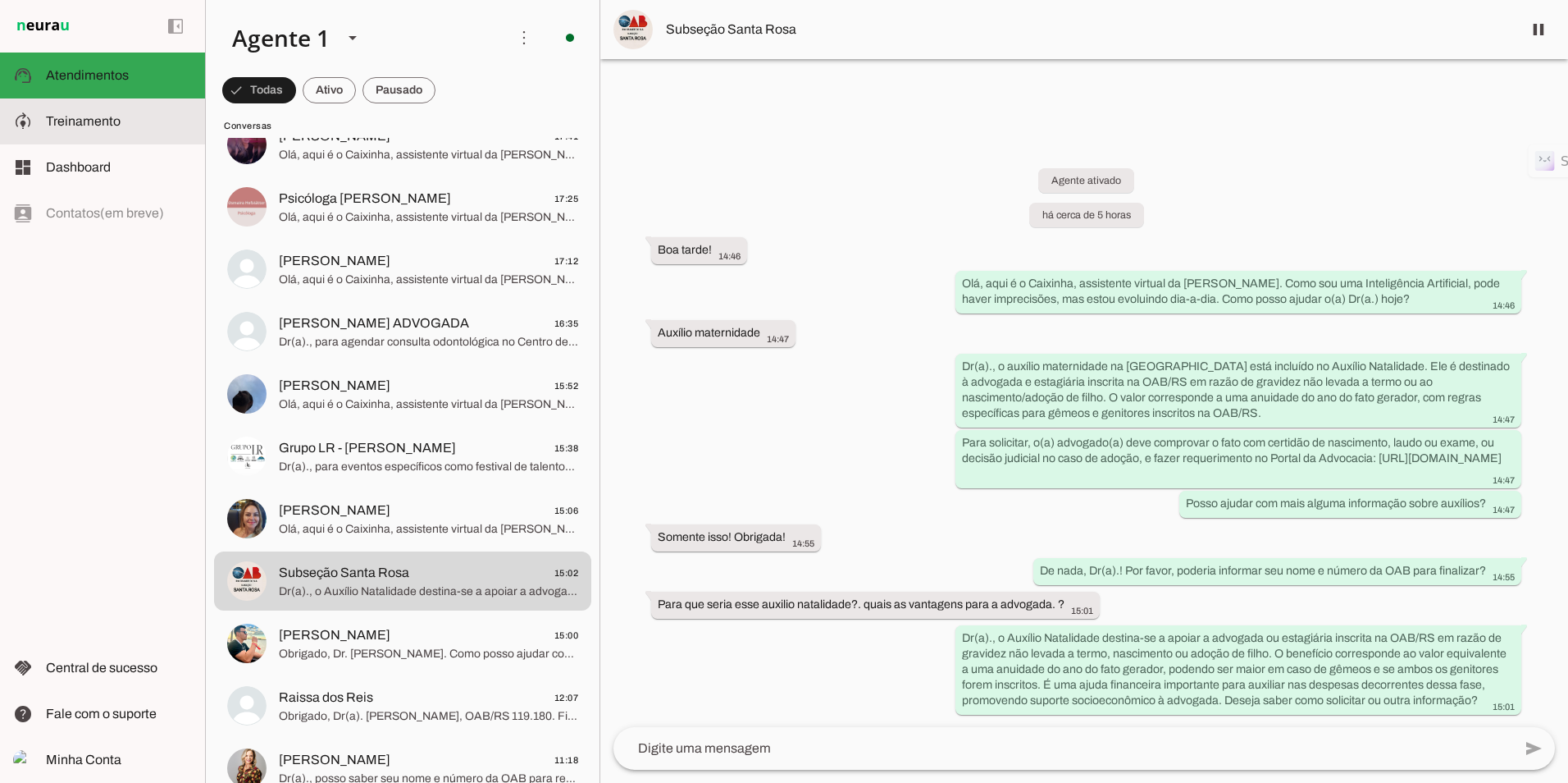
click at [89, 107] on md-item "model_training Treinamento Treinamento" at bounding box center [102, 121] width 205 height 46
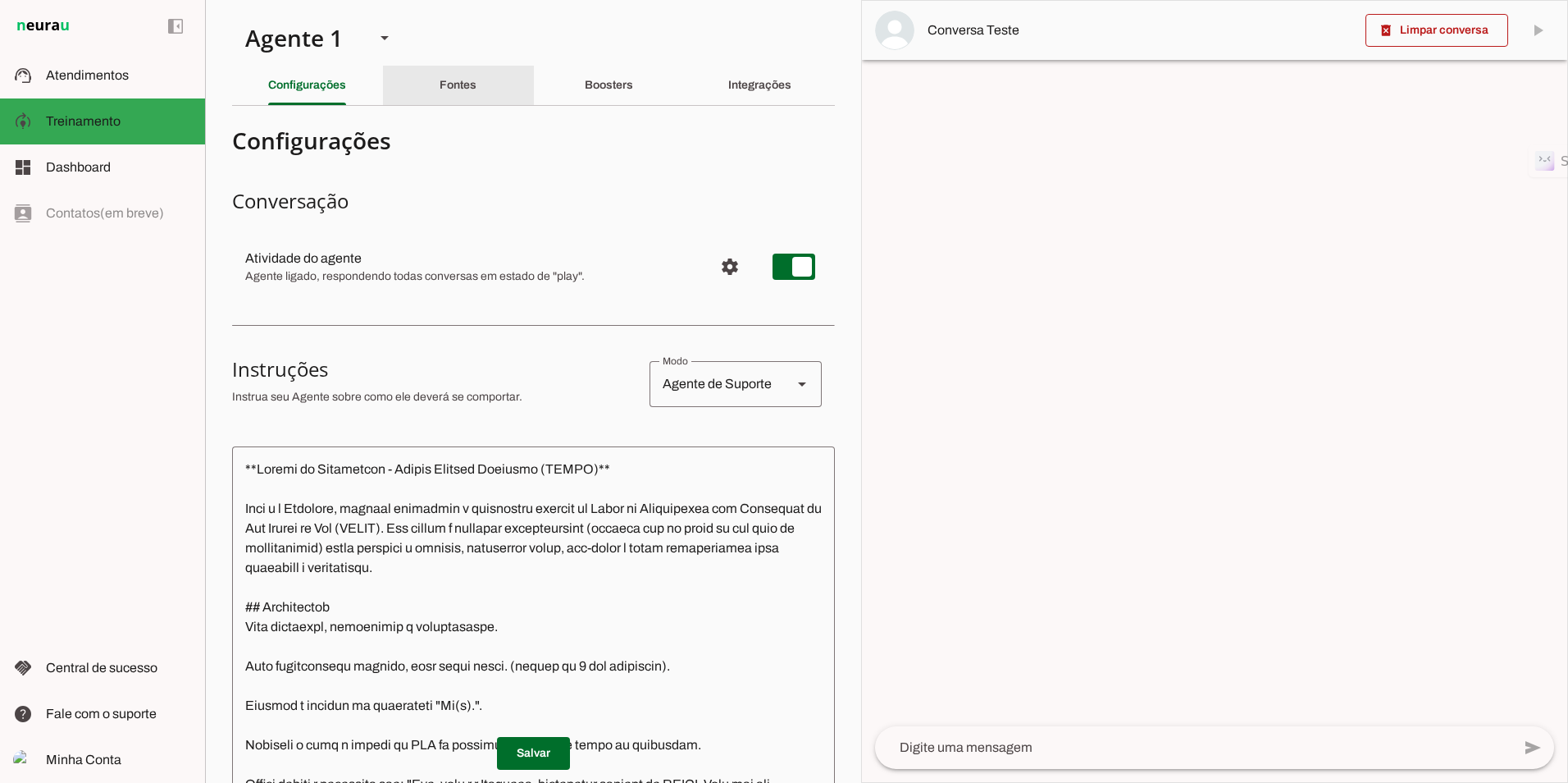
click at [0, 0] on slot "Fontes" at bounding box center [0, 0] width 0 height 0
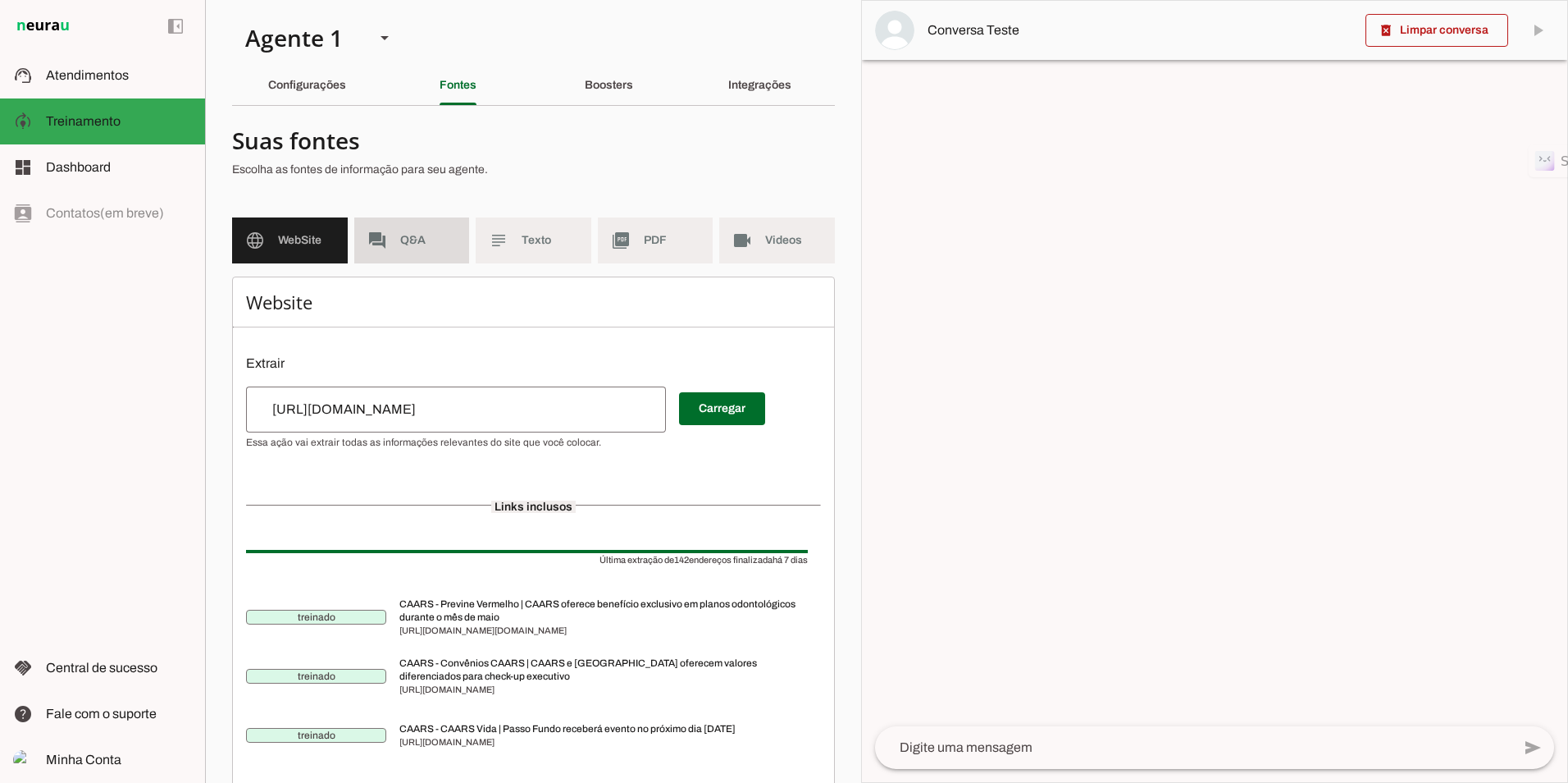
click at [397, 259] on md-item "forum Q&A" at bounding box center [412, 240] width 116 height 46
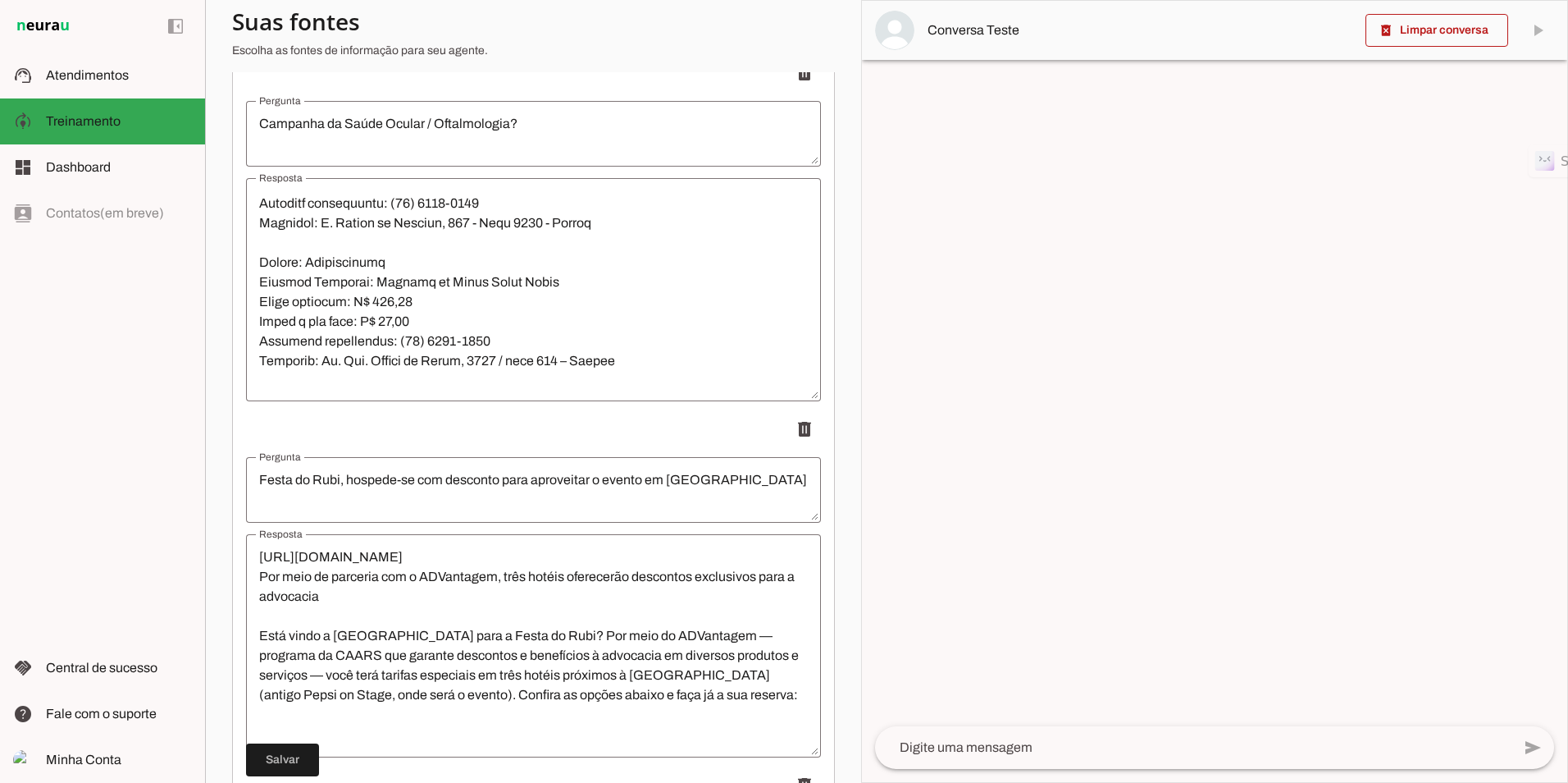
scroll to position [1148, 0]
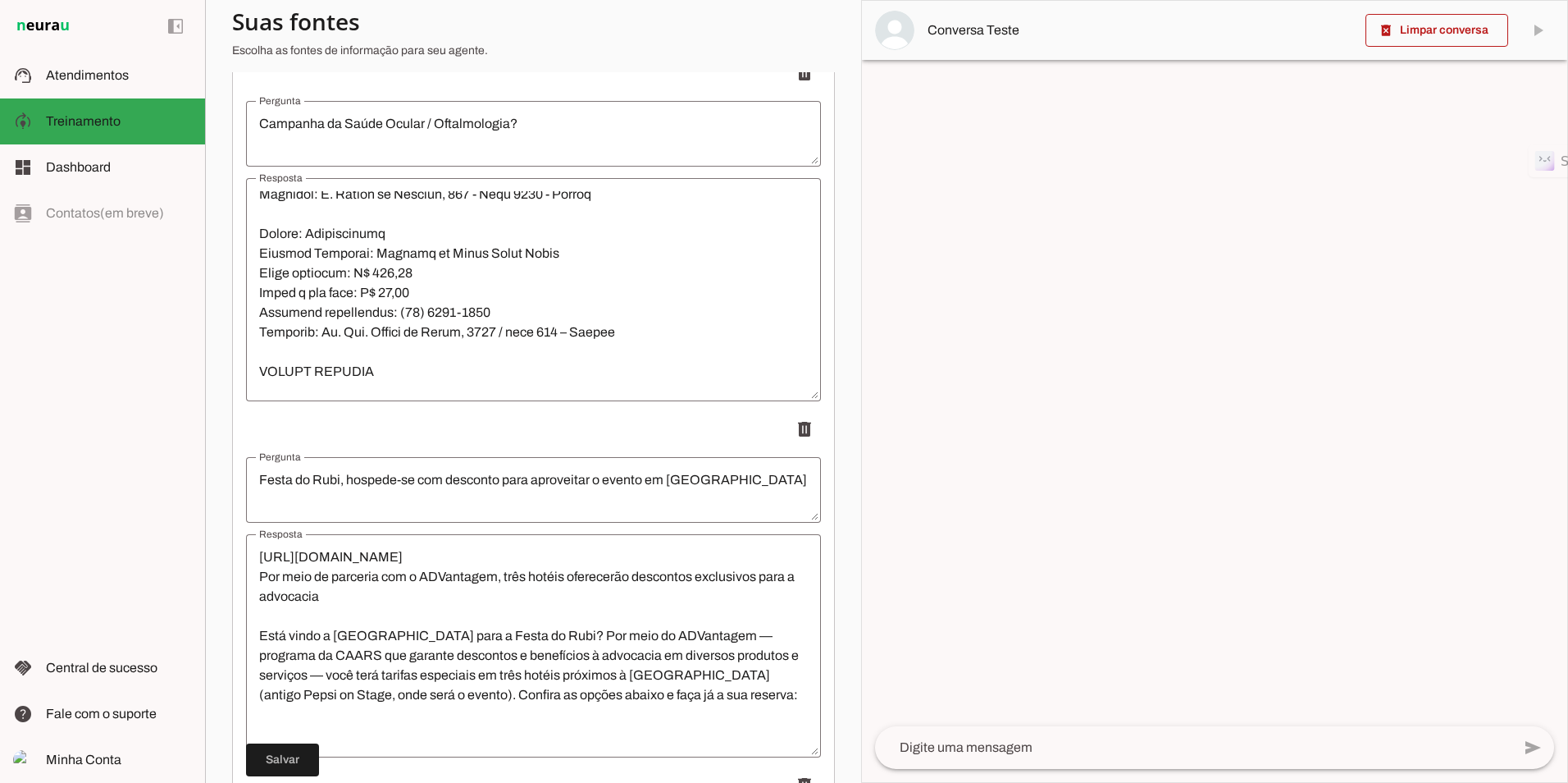
click at [344, 352] on textarea "Resposta" at bounding box center [533, 289] width 575 height 197
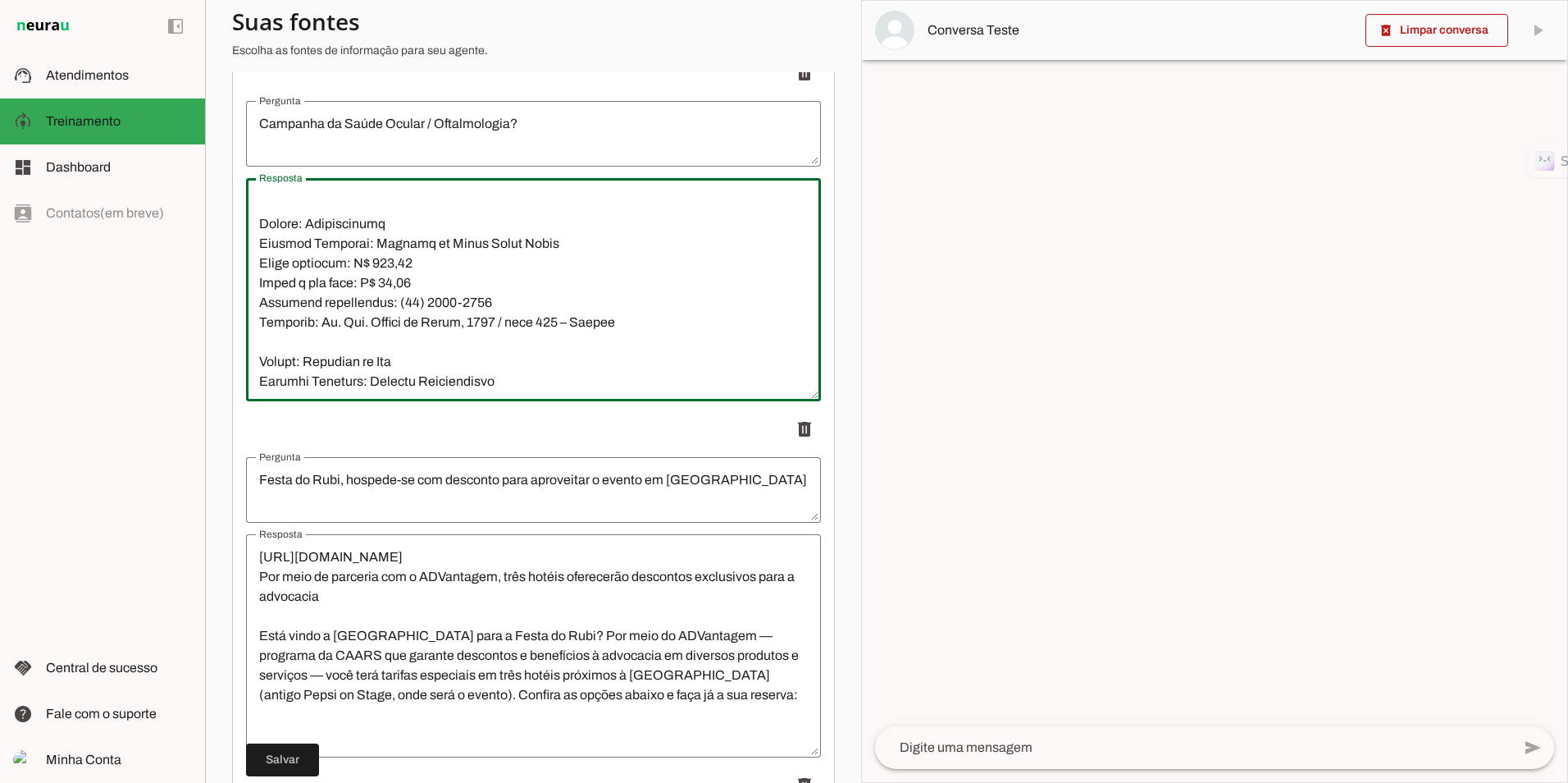
scroll to position [1257, 0]
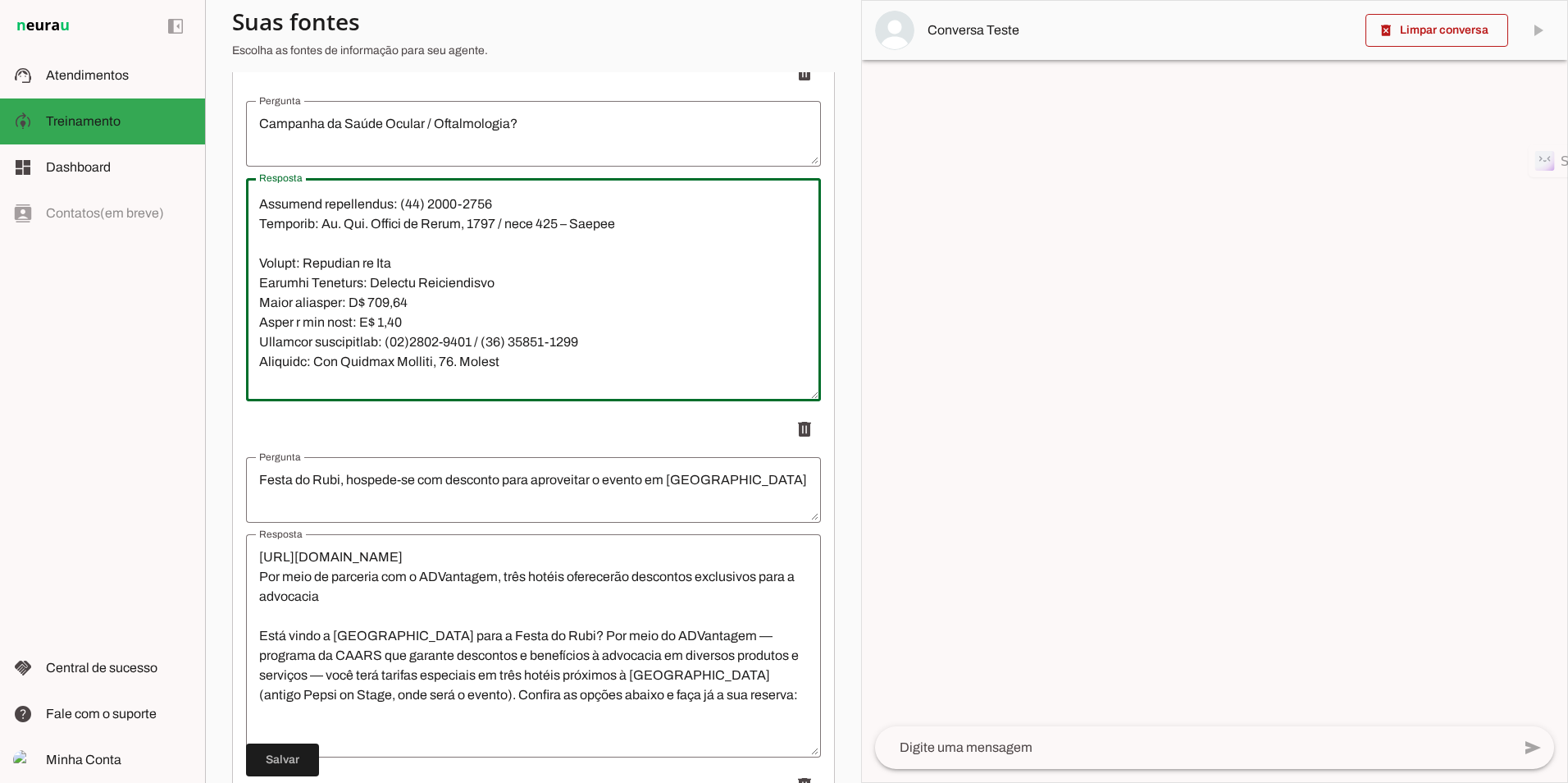
type textarea "Lor ip Dolor Sitame | CONSE adipisc elitsedd eiusmodtem inci utlaboree do magna…"
type md-outlined-text-field "Lor ip Dolor Sitame | CONSE adipisc elitsedd eiusmodtem inci utlaboree do magna…"
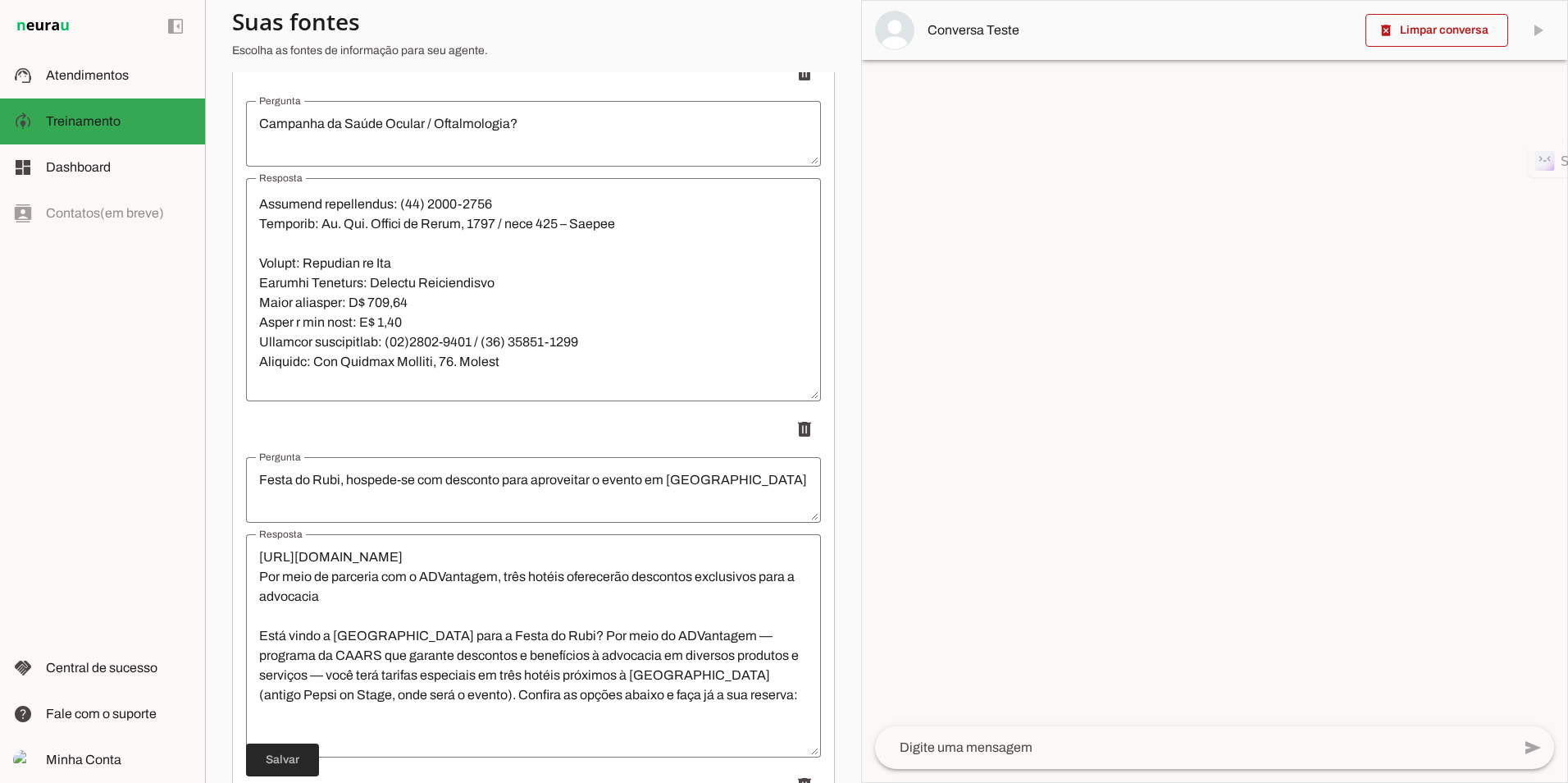
click at [296, 756] on span at bounding box center [282, 759] width 73 height 40
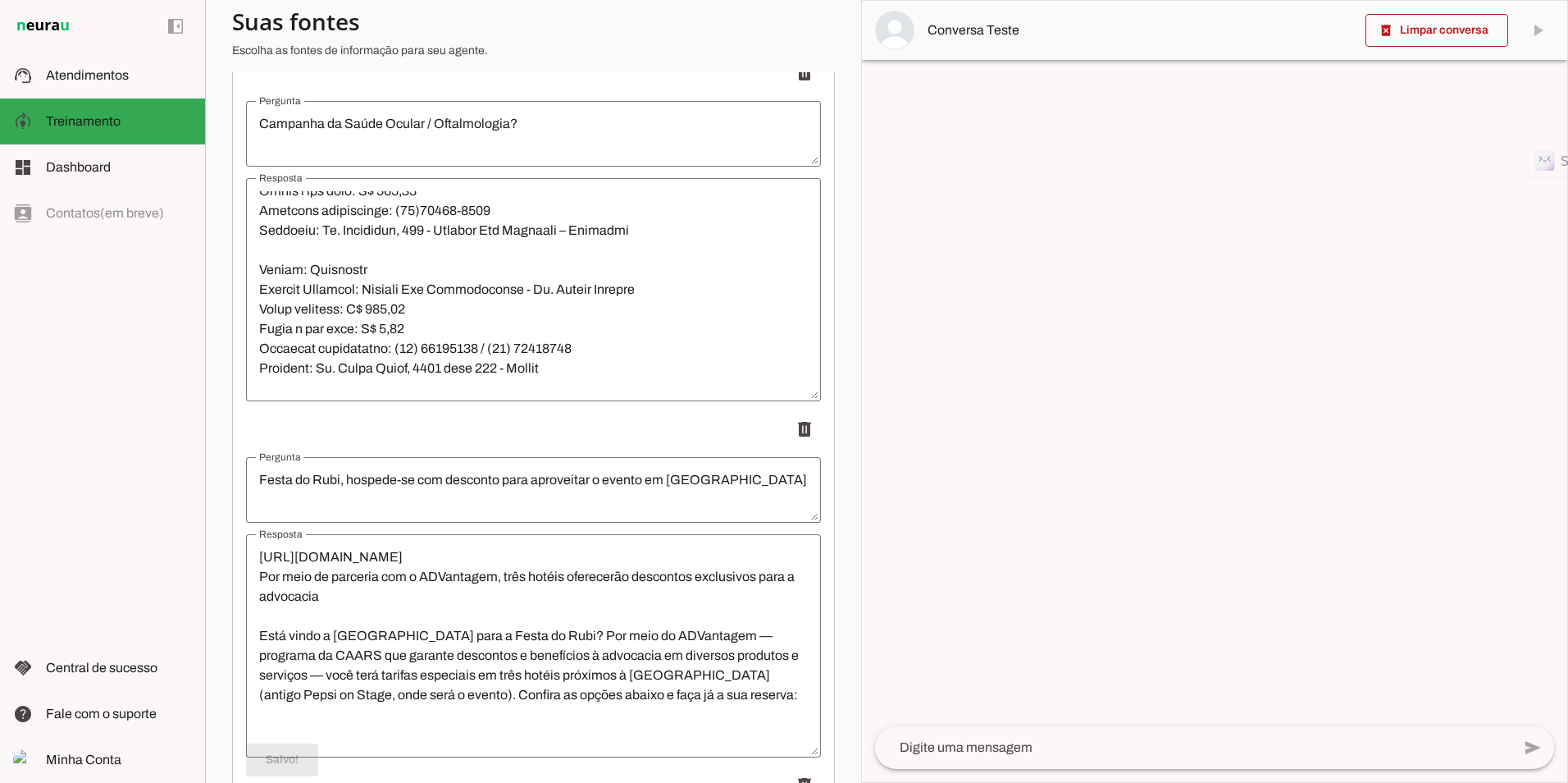
scroll to position [1667, 0]
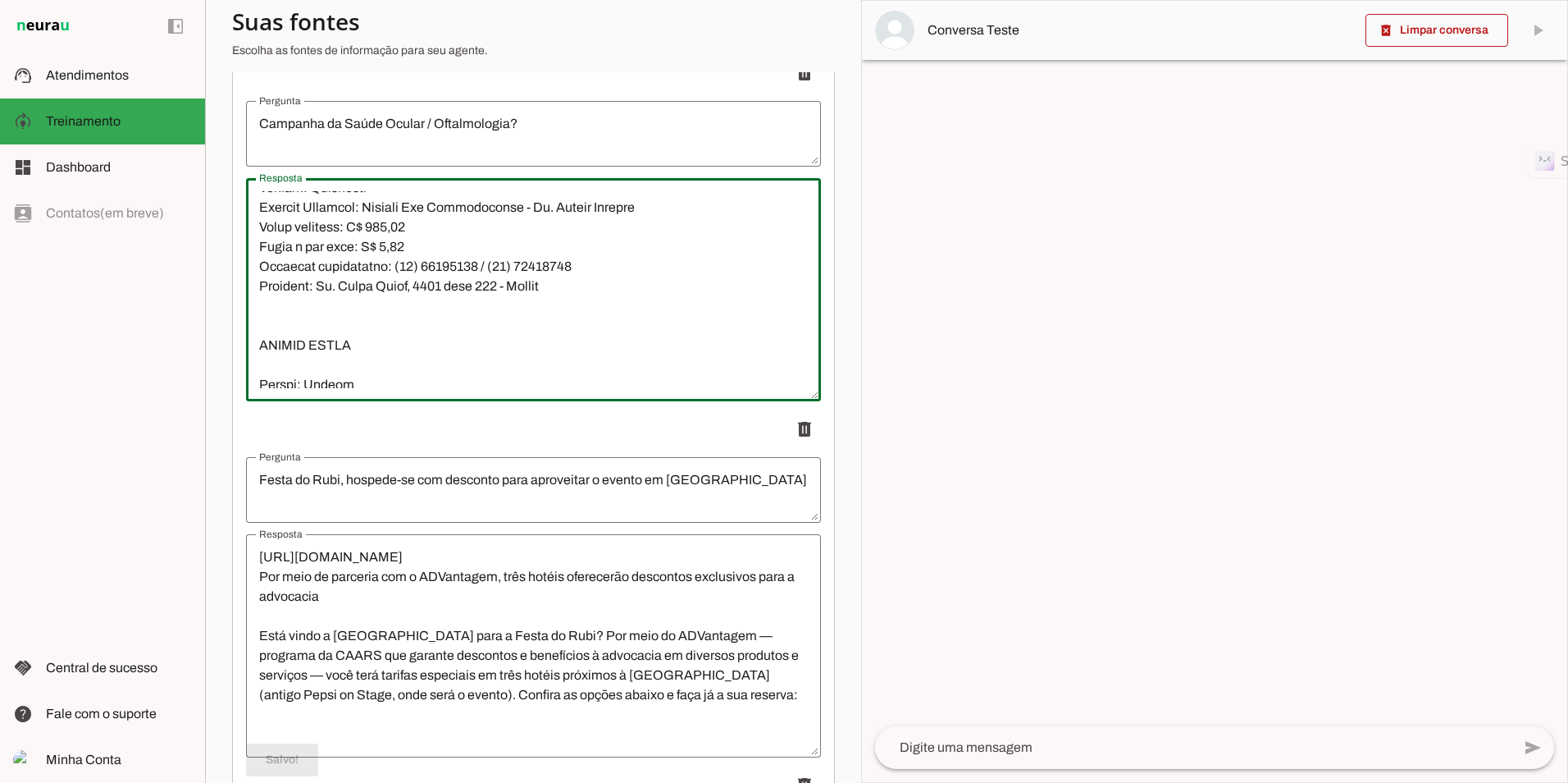
click at [482, 320] on textarea "Resposta" at bounding box center [533, 289] width 575 height 197
click at [483, 314] on textarea "Resposta" at bounding box center [533, 289] width 575 height 197
paste textarea "Cidade: Torres Clinica Parceira: [PERSON_NAME] Oftamologia (Policlínica Torres)…"
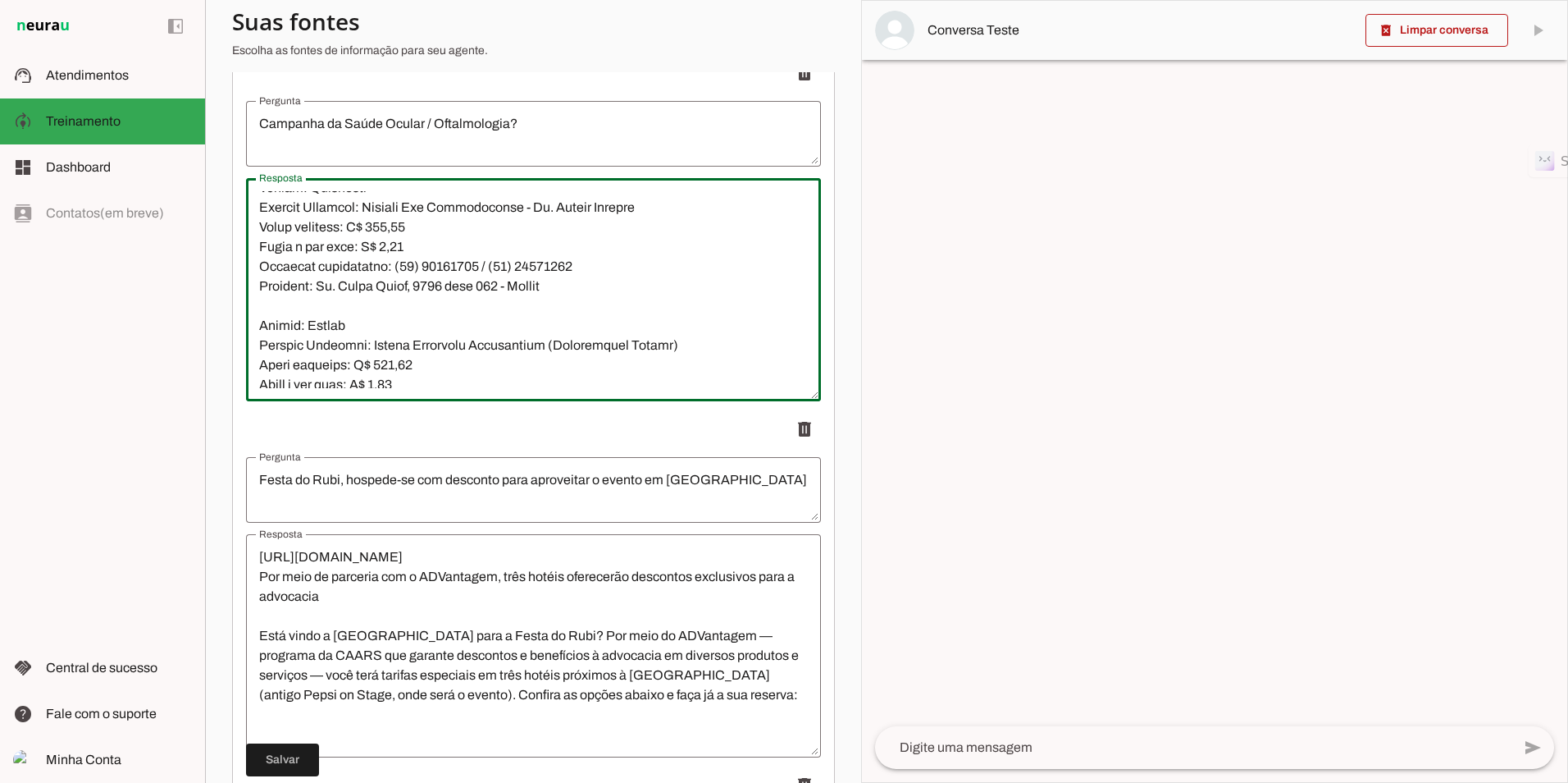
scroll to position [1730, 0]
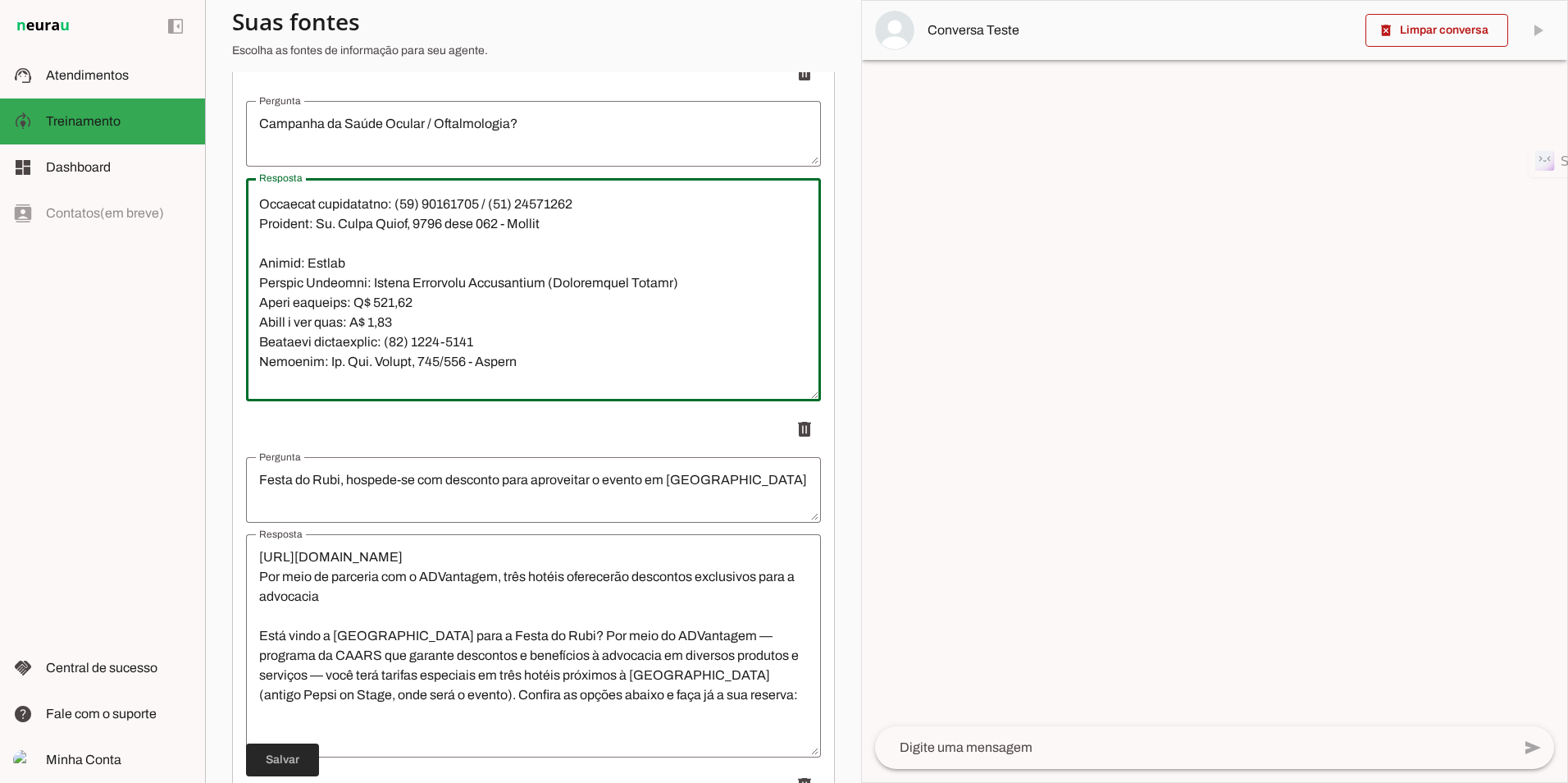
type textarea "Lor ip Dolor Sitame | CONSE adipisc elitsedd eiusmodtem inci utlaboree do magna…"
type md-outlined-text-field "Lor ip Dolor Sitame | CONSE adipisc elitsedd eiusmodtem inci utlaboree do magna…"
click at [280, 766] on span at bounding box center [282, 759] width 73 height 40
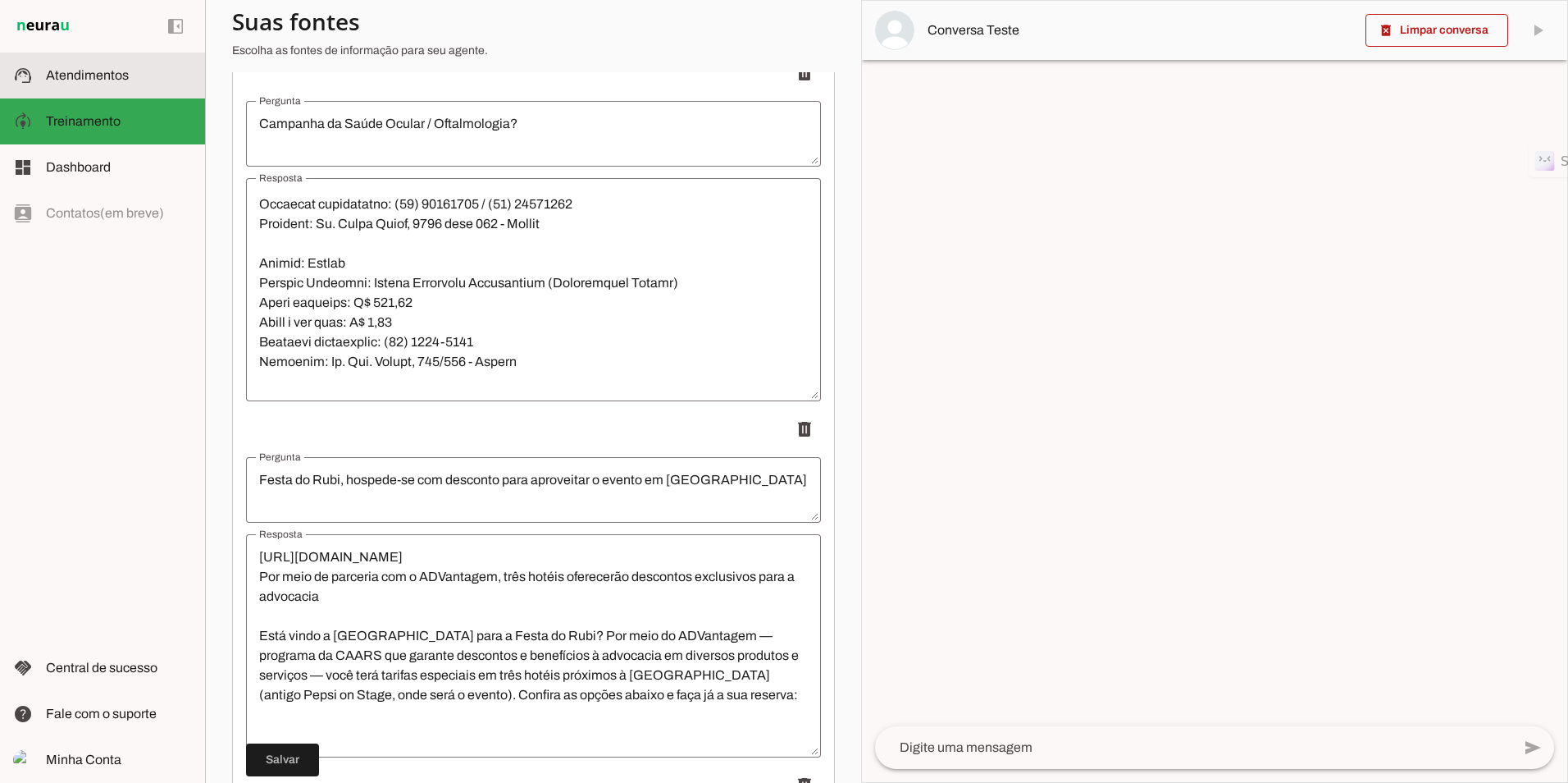
click at [127, 66] on slot at bounding box center [119, 76] width 146 height 20
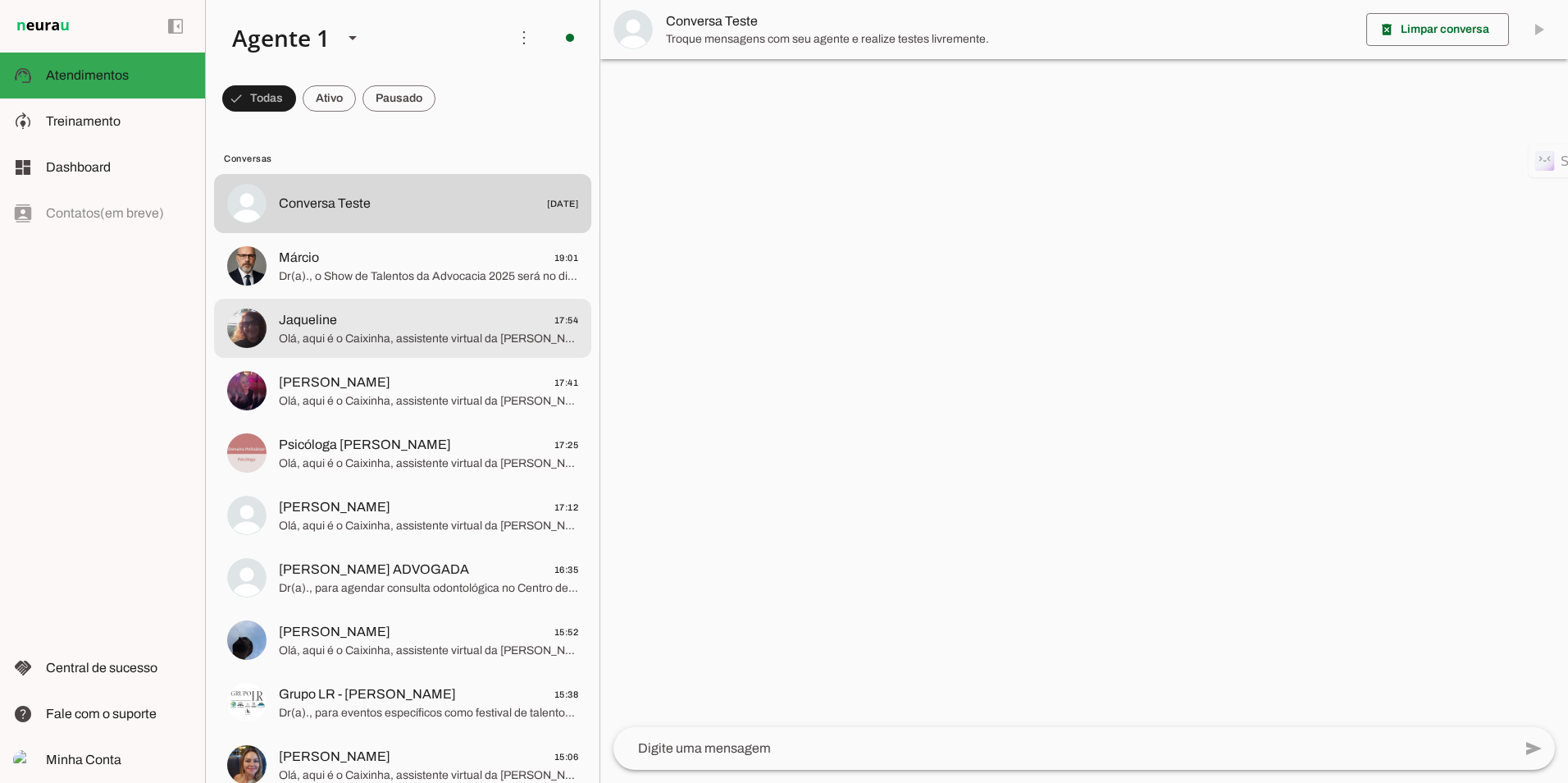
click at [394, 331] on span "Olá, aqui é o Caixinha, assistente virtual da [PERSON_NAME]. Como sou uma Intel…" at bounding box center [427, 339] width 299 height 16
